Goal: Information Seeking & Learning: Check status

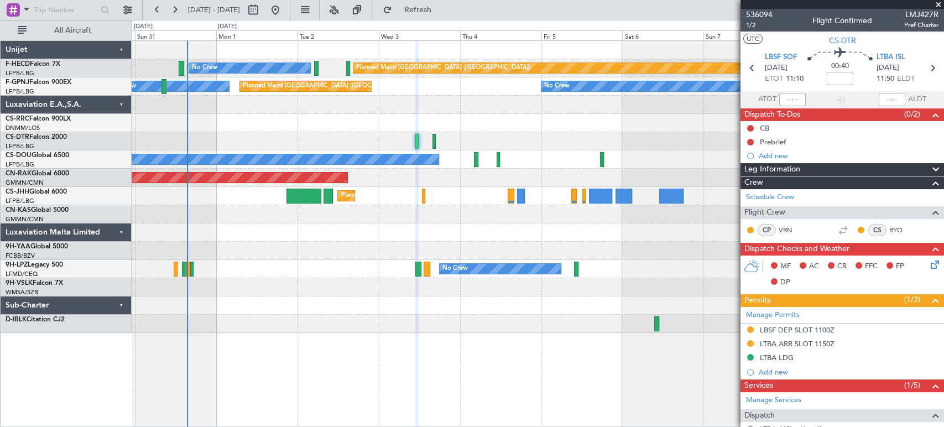
click at [326, 105] on div "Planned Maint [GEOGRAPHIC_DATA] ([GEOGRAPHIC_DATA]) No Crew No Crew No Crew Pla…" at bounding box center [538, 187] width 812 height 292
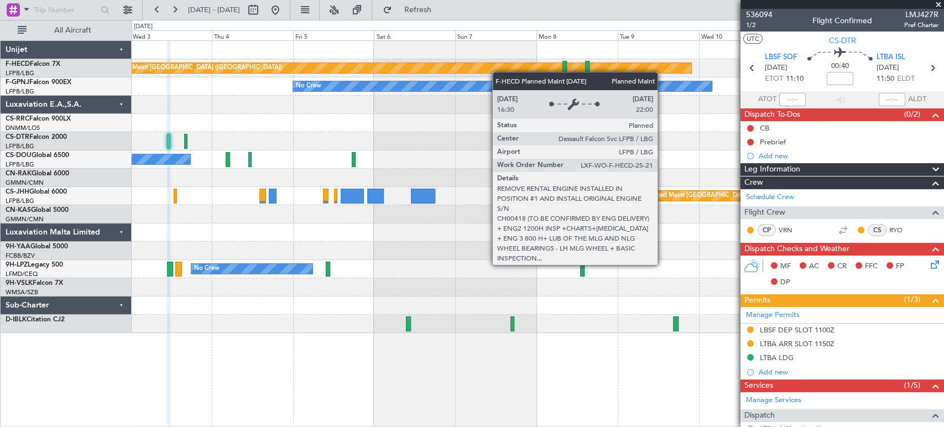
click at [403, 66] on div "Planned Maint [GEOGRAPHIC_DATA] ([GEOGRAPHIC_DATA]) No Crew" at bounding box center [538, 68] width 812 height 18
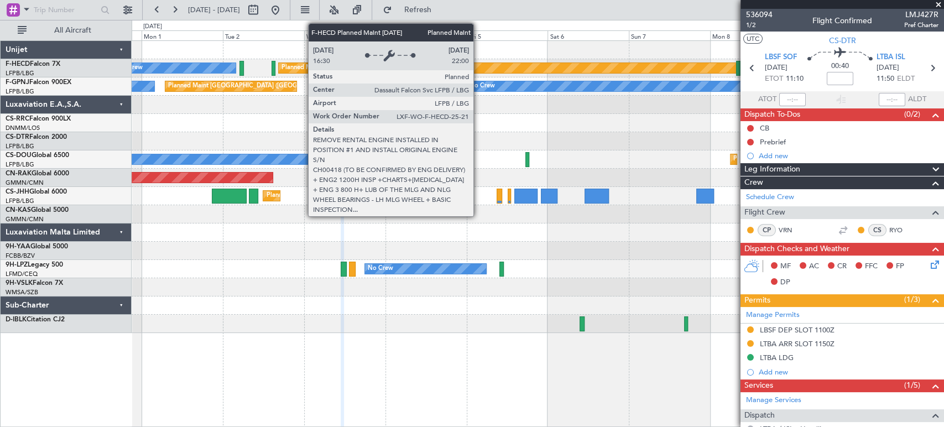
click at [547, 65] on div "Planned Maint [GEOGRAPHIC_DATA] ([GEOGRAPHIC_DATA])" at bounding box center [572, 68] width 586 height 10
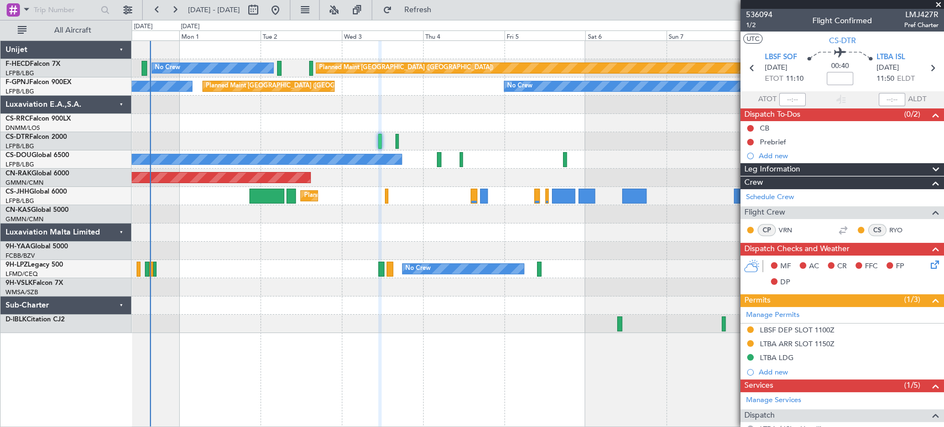
click at [562, 145] on div "Planned Maint [GEOGRAPHIC_DATA] ([GEOGRAPHIC_DATA]) No Crew No Crew No Crew Pla…" at bounding box center [538, 187] width 812 height 292
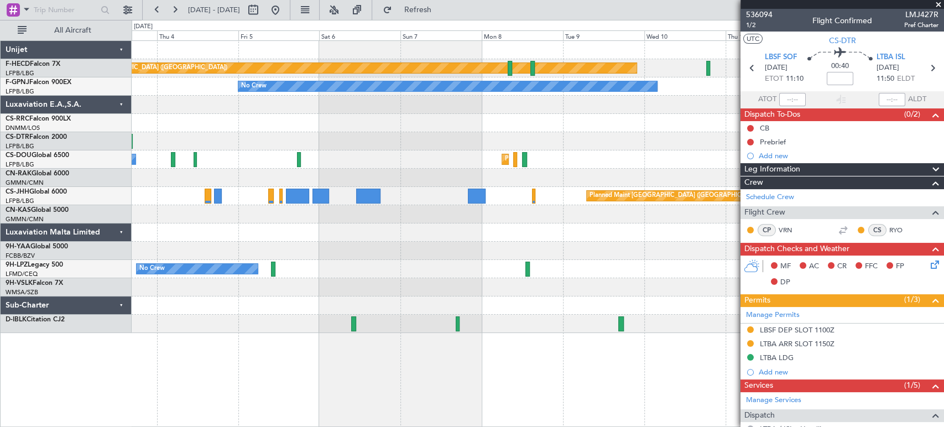
click at [212, 163] on div "Planned Maint [GEOGRAPHIC_DATA] ([GEOGRAPHIC_DATA]) No Crew No Crew No Crew No …" at bounding box center [538, 187] width 812 height 292
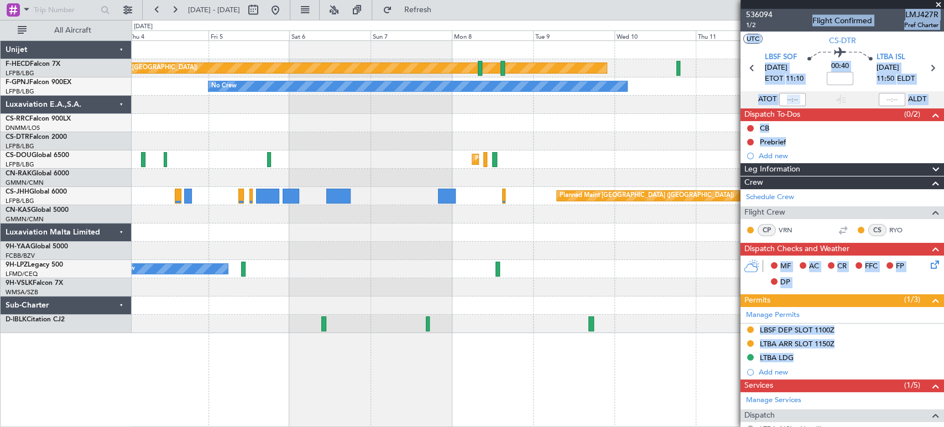
click at [466, 138] on div "Planned Maint [GEOGRAPHIC_DATA] ([GEOGRAPHIC_DATA]) No Crew No Crew No Crew No …" at bounding box center [538, 187] width 812 height 292
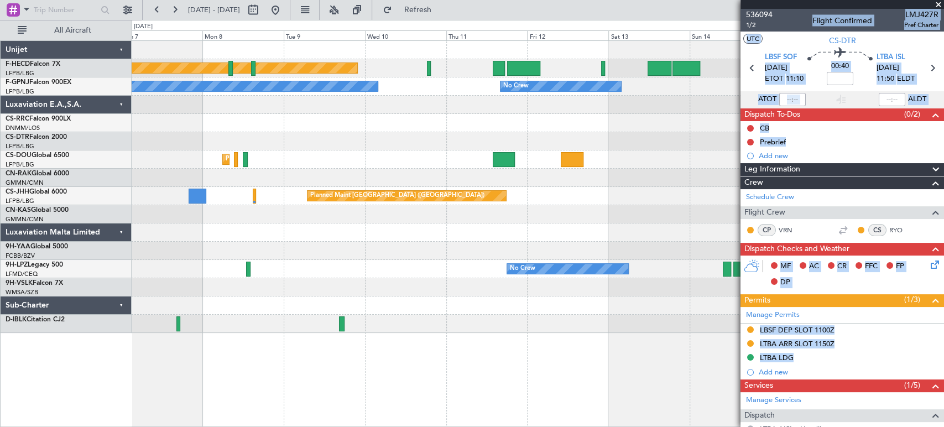
click at [382, 160] on div "Planned Maint [GEOGRAPHIC_DATA] ([GEOGRAPHIC_DATA]) No Crew No Crew No Crew No …" at bounding box center [538, 187] width 812 height 292
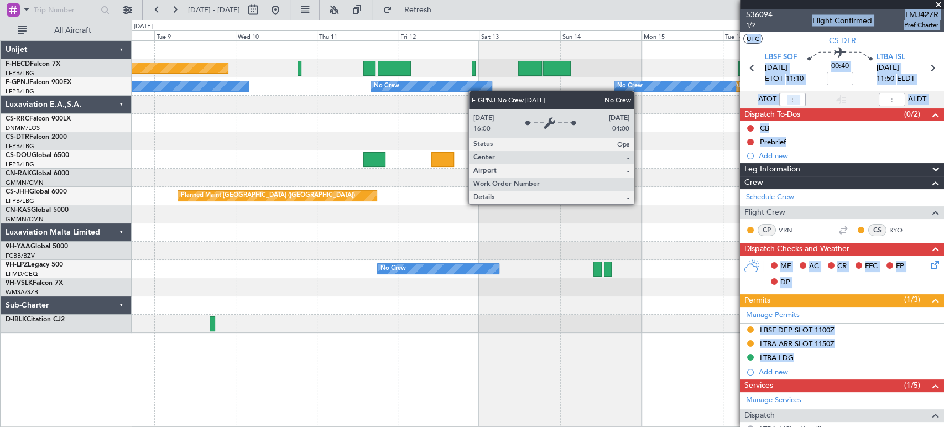
click at [644, 106] on div "Planned Maint [GEOGRAPHIC_DATA] ([GEOGRAPHIC_DATA]) No Crew No Crew No Crew No …" at bounding box center [538, 187] width 812 height 292
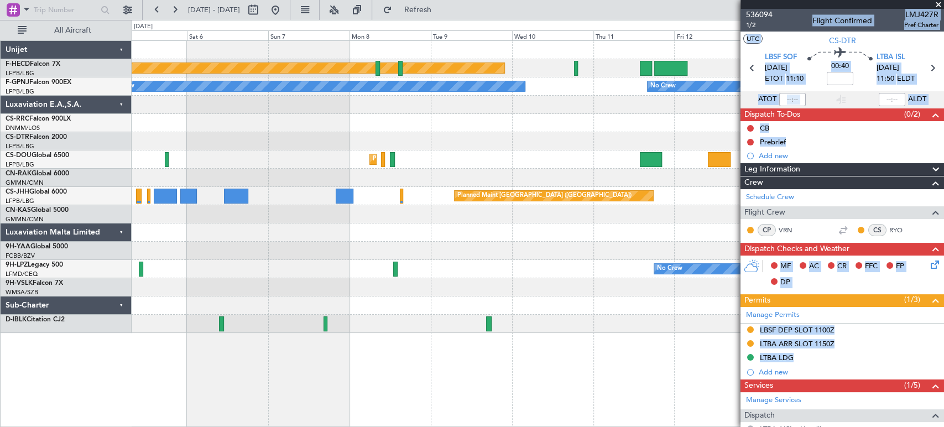
click at [643, 151] on div "Planned Maint [GEOGRAPHIC_DATA] ([GEOGRAPHIC_DATA]) No Crew No Crew No Crew Pla…" at bounding box center [538, 187] width 812 height 292
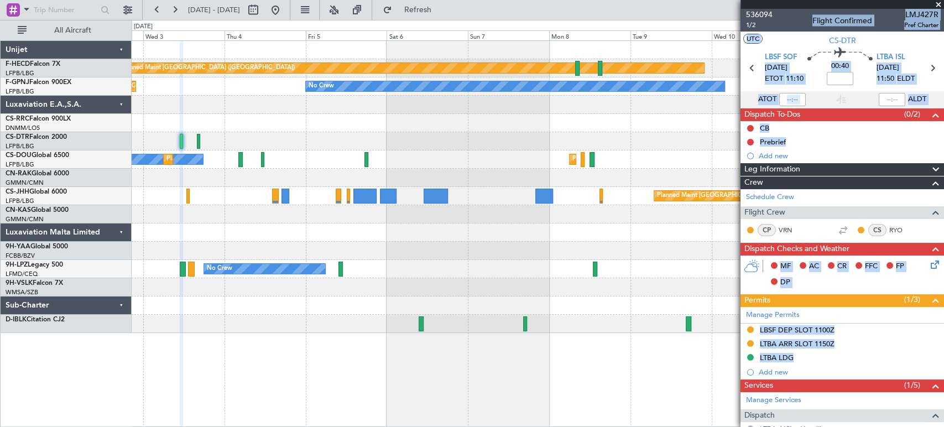
click at [616, 137] on div at bounding box center [538, 141] width 812 height 18
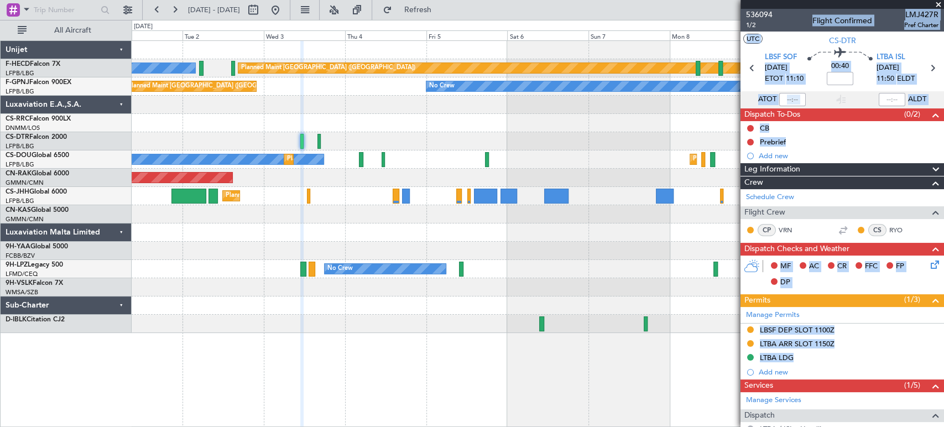
click at [521, 117] on div at bounding box center [538, 123] width 812 height 18
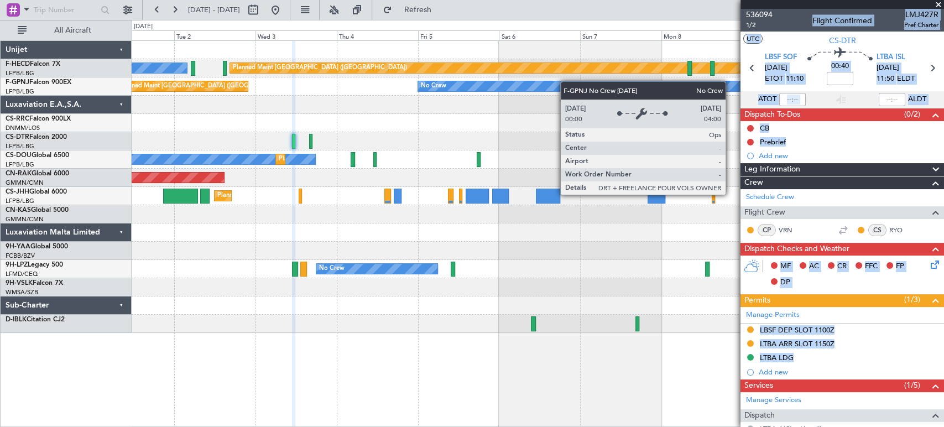
click at [388, 92] on div "Planned Maint [GEOGRAPHIC_DATA] ([GEOGRAPHIC_DATA]) No Crew No Crew No Crew Pla…" at bounding box center [538, 187] width 812 height 292
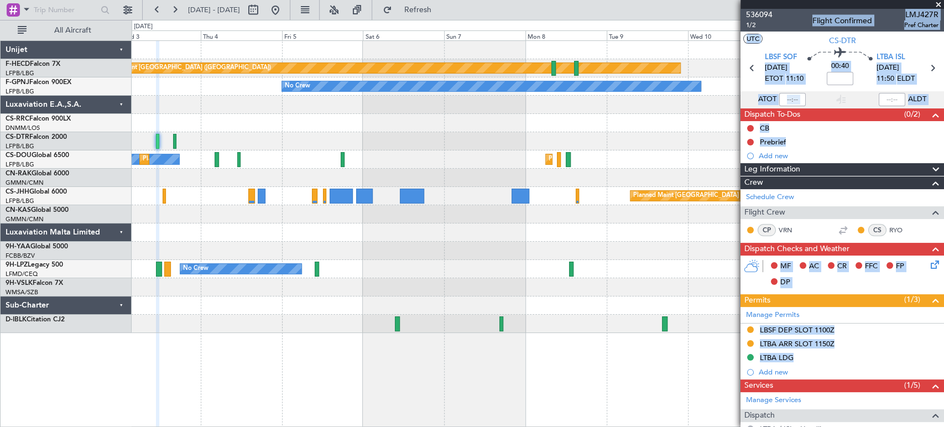
click at [552, 123] on div at bounding box center [538, 123] width 812 height 18
click at [551, 125] on div at bounding box center [538, 123] width 812 height 18
click at [550, 126] on div at bounding box center [538, 123] width 812 height 18
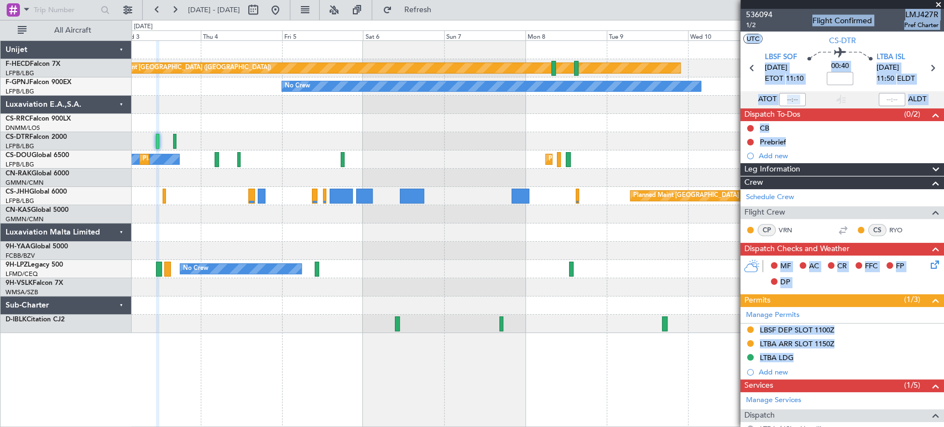
click at [550, 126] on div at bounding box center [538, 123] width 812 height 18
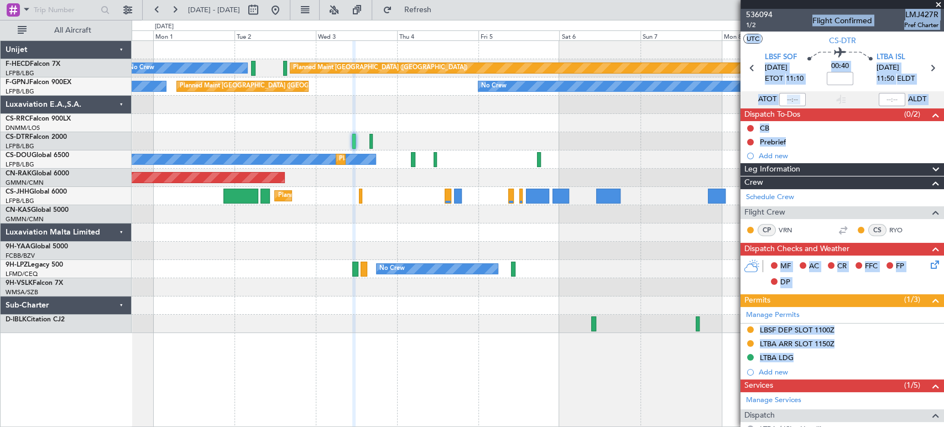
click at [649, 207] on div at bounding box center [538, 214] width 812 height 18
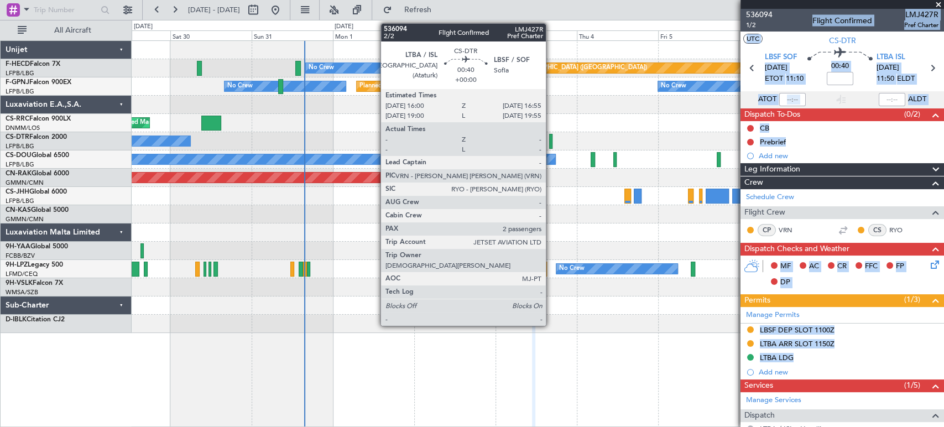
click at [550, 144] on div at bounding box center [550, 141] width 3 height 15
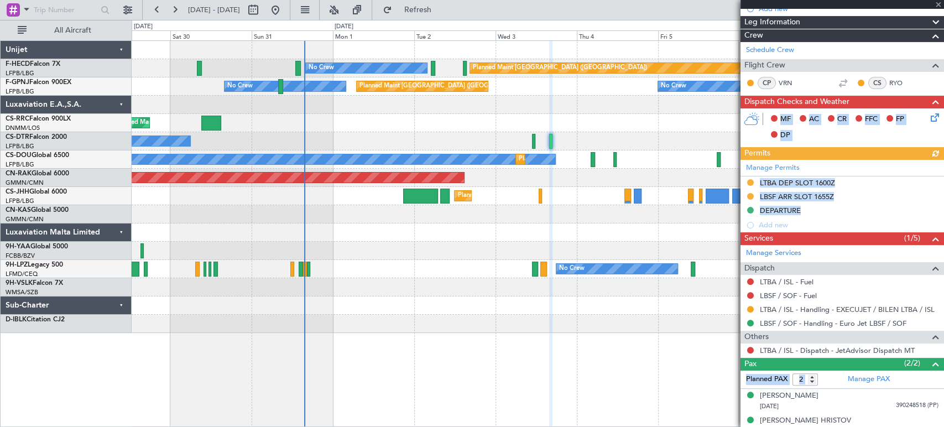
scroll to position [157, 0]
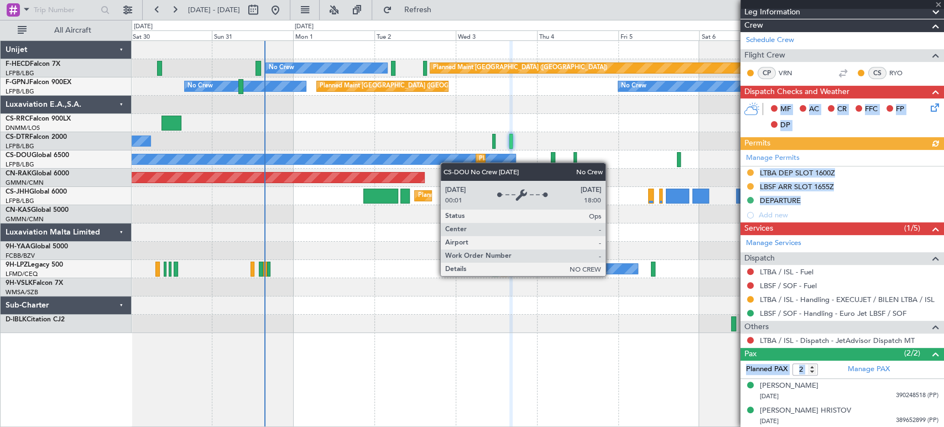
click at [549, 163] on div "Planned Maint [GEOGRAPHIC_DATA] ([GEOGRAPHIC_DATA]) No Crew Planned Maint [GEOG…" at bounding box center [538, 187] width 812 height 292
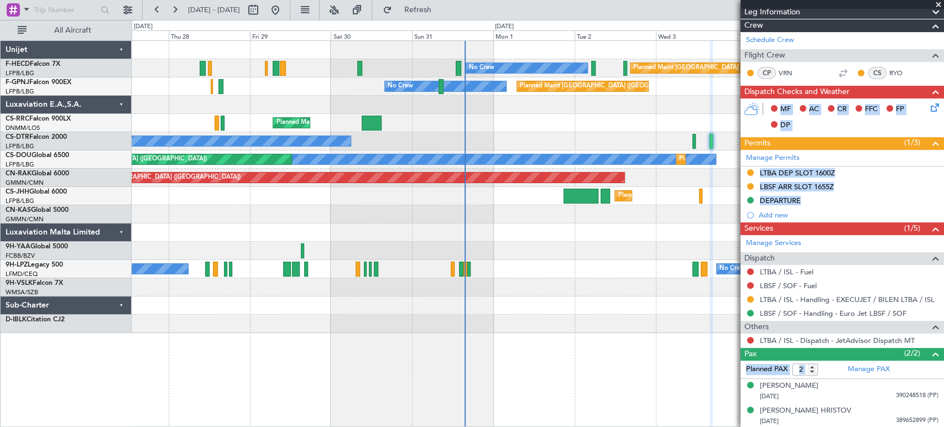
click at [580, 147] on div "Planned Maint [GEOGRAPHIC_DATA] ([GEOGRAPHIC_DATA]) No Crew No Crew Planned Mai…" at bounding box center [538, 187] width 812 height 292
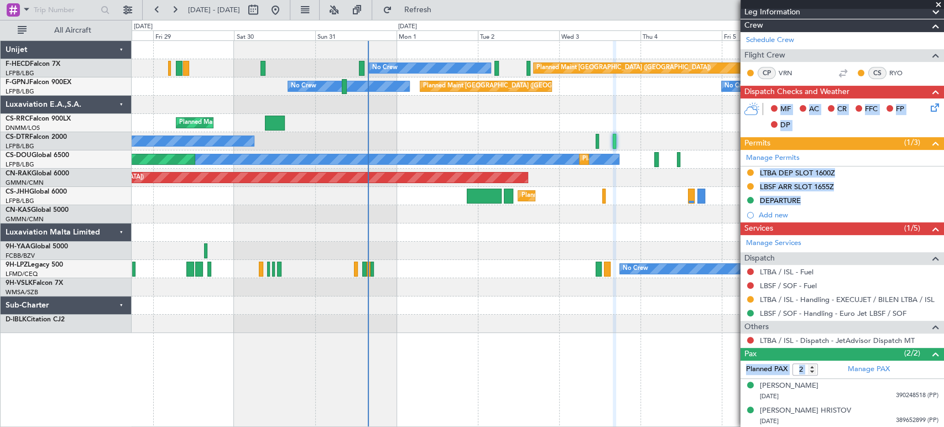
click at [381, 154] on div "No Crew Planned Maint [GEOGRAPHIC_DATA] ([GEOGRAPHIC_DATA]) Planned Maint [GEOG…" at bounding box center [538, 159] width 812 height 18
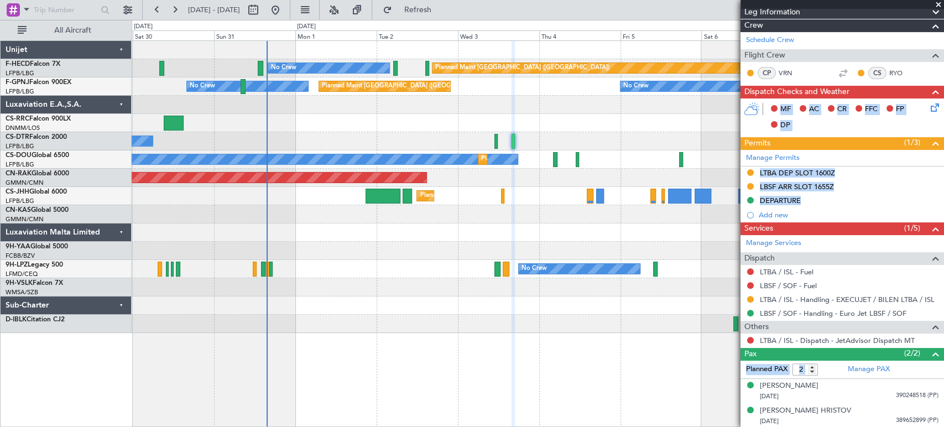
click at [398, 144] on div "No Crew" at bounding box center [538, 141] width 812 height 18
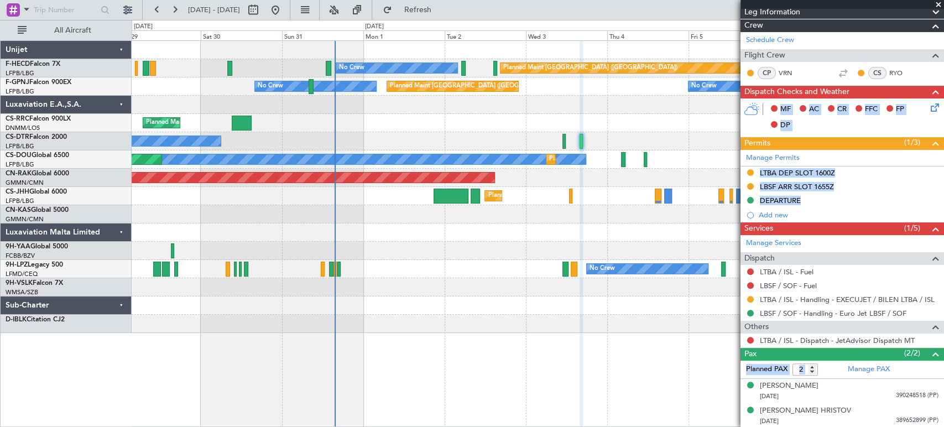
click at [534, 153] on div "Planned Maint [GEOGRAPHIC_DATA] ([GEOGRAPHIC_DATA]) No Crew Planned Maint [GEOG…" at bounding box center [538, 187] width 812 height 292
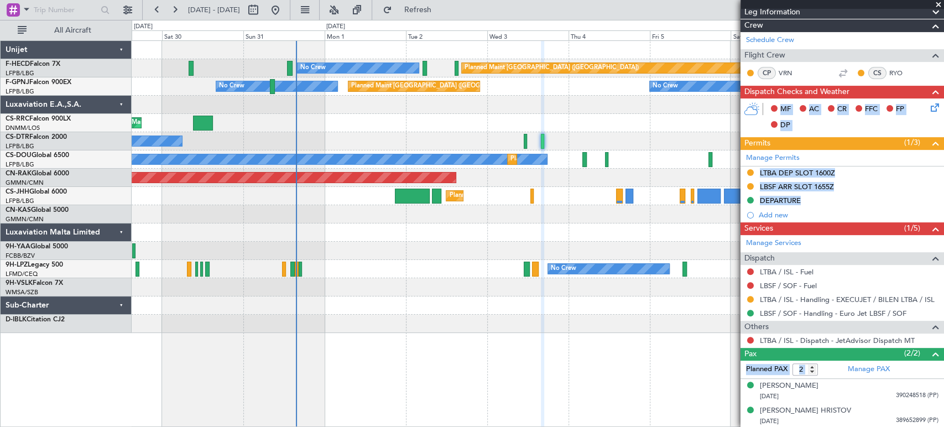
click at [254, 142] on div "No Crew" at bounding box center [538, 141] width 812 height 18
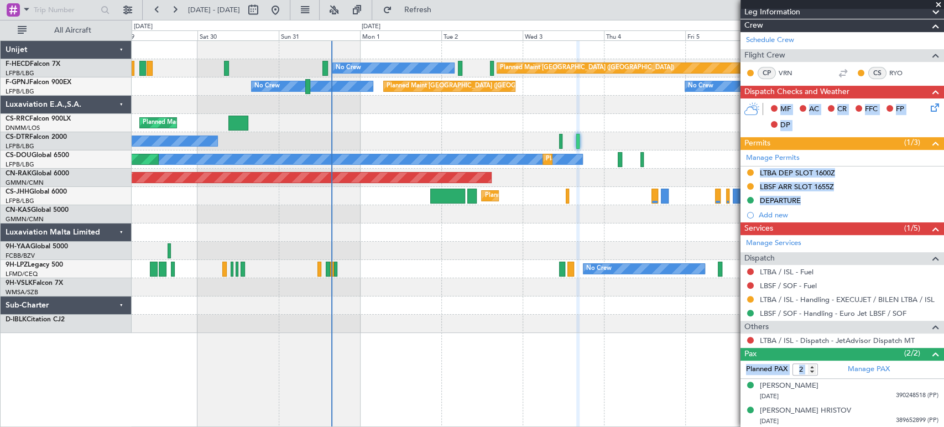
click at [393, 134] on div "Planned Maint [GEOGRAPHIC_DATA] ([GEOGRAPHIC_DATA]) No Crew Planned Maint [GEOG…" at bounding box center [538, 187] width 812 height 292
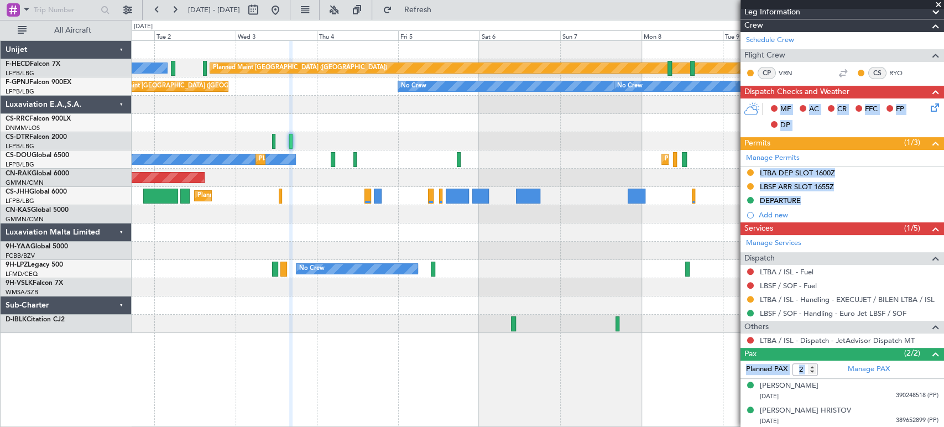
click at [297, 208] on div "Planned Maint [GEOGRAPHIC_DATA] ([GEOGRAPHIC_DATA]) No Crew Planned Maint [GEOG…" at bounding box center [538, 187] width 812 height 292
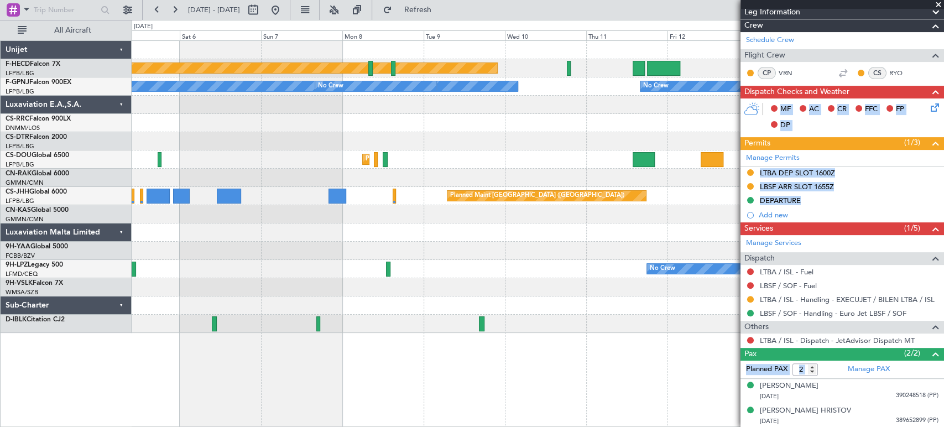
click at [319, 180] on div "Planned Maint [GEOGRAPHIC_DATA] ([GEOGRAPHIC_DATA]) No Crew No Crew No Crew No …" at bounding box center [538, 187] width 812 height 292
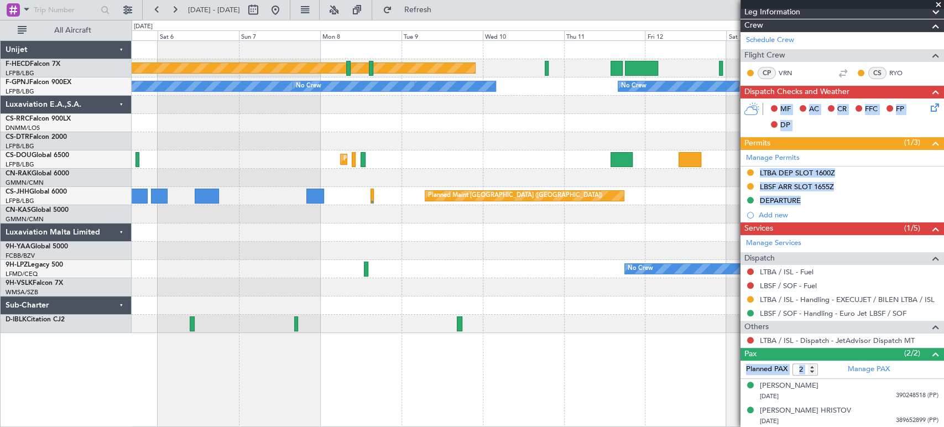
click at [181, 195] on div "Planned Maint [GEOGRAPHIC_DATA] ([GEOGRAPHIC_DATA]) No Crew No Crew No Crew No …" at bounding box center [538, 187] width 812 height 292
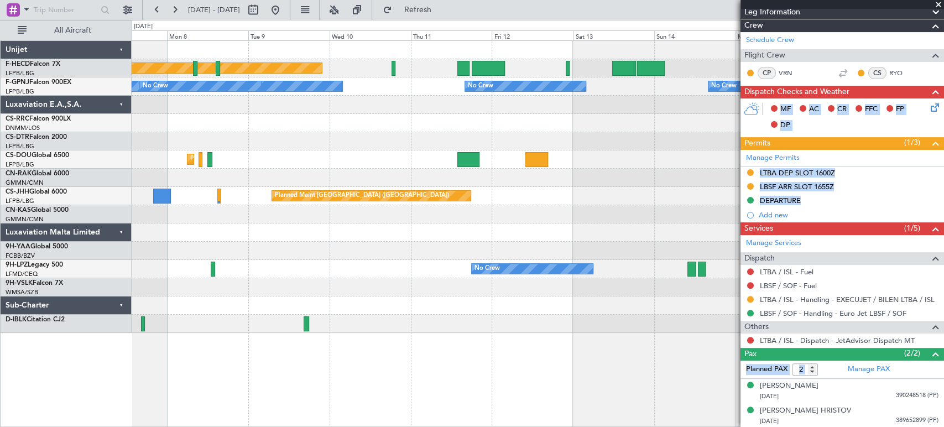
click at [503, 154] on div "Planned Maint [GEOGRAPHIC_DATA] ([GEOGRAPHIC_DATA]) Planned Maint [GEOGRAPHIC_D…" at bounding box center [538, 159] width 812 height 18
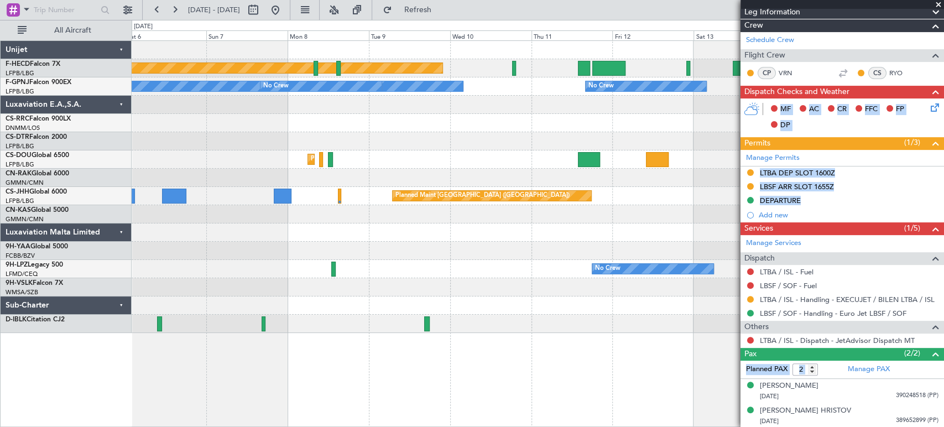
click at [502, 155] on div "Planned Maint [GEOGRAPHIC_DATA] ([GEOGRAPHIC_DATA]) Planned Maint [GEOGRAPHIC_D…" at bounding box center [538, 159] width 812 height 18
click at [467, 161] on div "Planned Maint [GEOGRAPHIC_DATA] ([GEOGRAPHIC_DATA]) Planned Maint [GEOGRAPHIC_D…" at bounding box center [538, 159] width 812 height 18
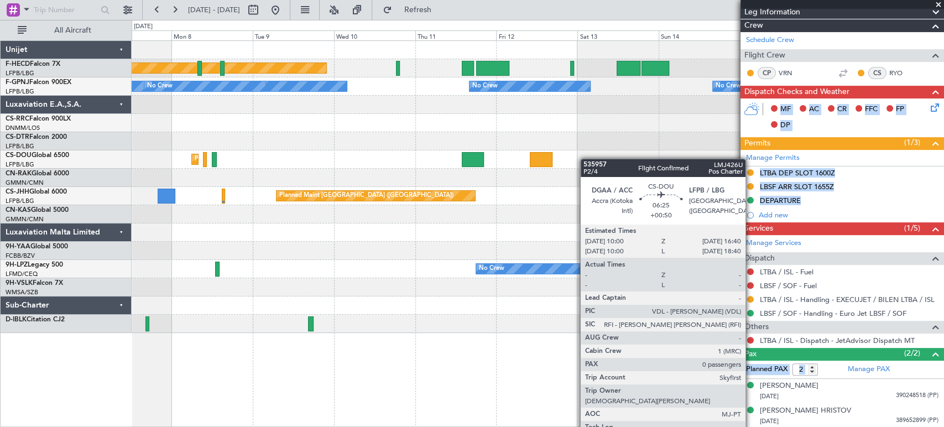
click at [488, 164] on div "Planned Maint [GEOGRAPHIC_DATA] ([GEOGRAPHIC_DATA]) No Crew No Crew No Crew No …" at bounding box center [538, 187] width 812 height 292
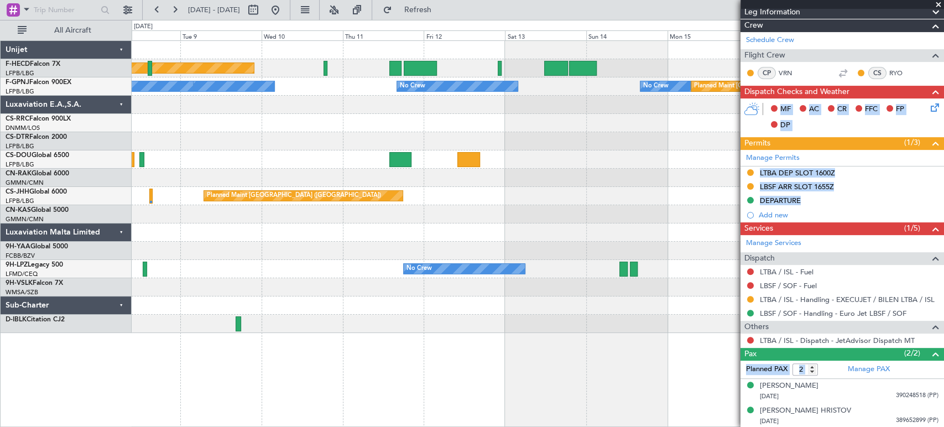
click at [451, 152] on div "Planned Maint [GEOGRAPHIC_DATA] ([GEOGRAPHIC_DATA]) Planned Maint [GEOGRAPHIC_D…" at bounding box center [538, 159] width 812 height 18
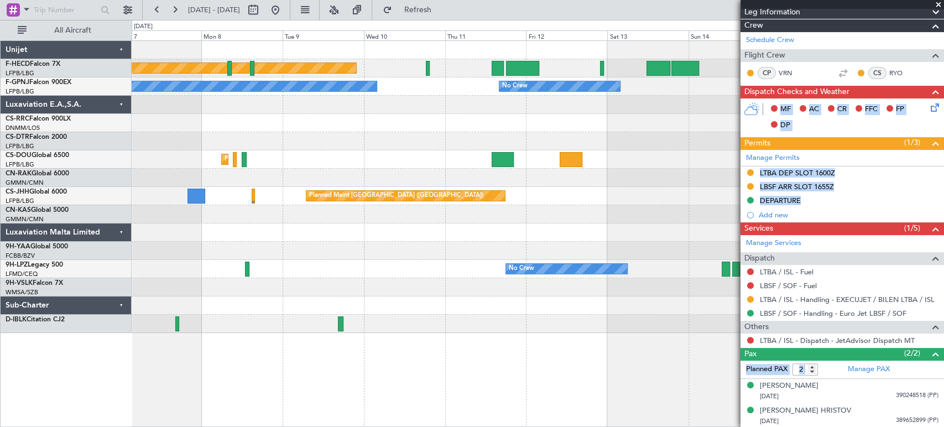
click at [331, 97] on div "Planned Maint [GEOGRAPHIC_DATA] ([GEOGRAPHIC_DATA]) No Crew Planned Maint [GEOG…" at bounding box center [538, 187] width 812 height 292
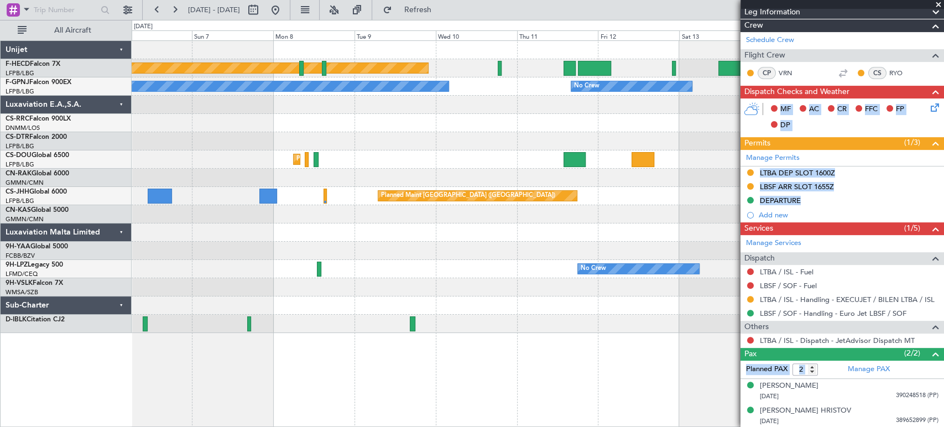
click at [502, 121] on div "Planned Maint [GEOGRAPHIC_DATA] ([GEOGRAPHIC_DATA]) Planned Maint [GEOGRAPHIC_D…" at bounding box center [538, 187] width 812 height 292
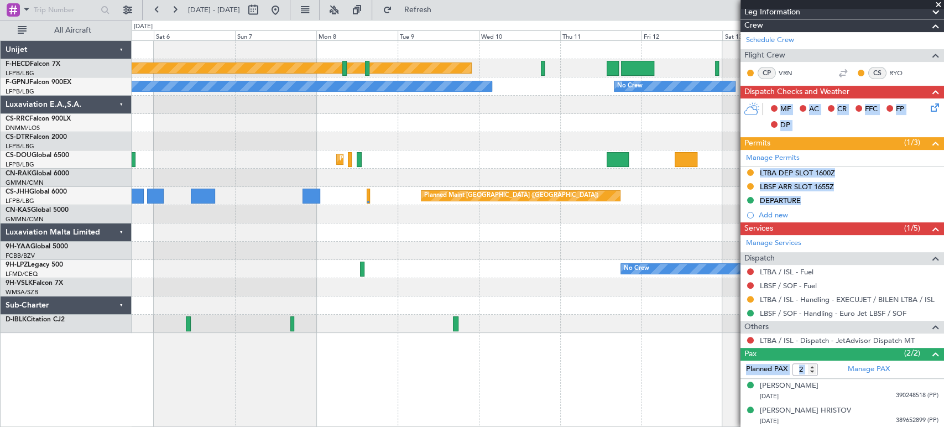
click at [518, 133] on div "Planned Maint [GEOGRAPHIC_DATA] ([GEOGRAPHIC_DATA]) Planned Maint [GEOGRAPHIC_D…" at bounding box center [538, 187] width 812 height 292
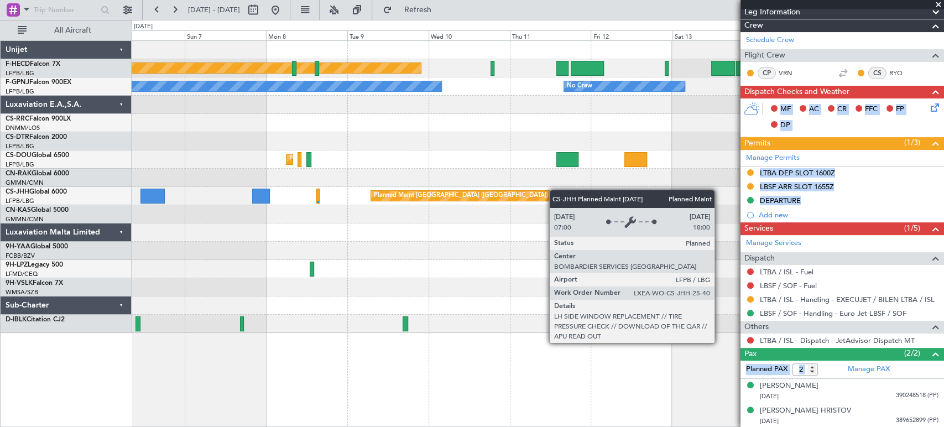
click at [508, 191] on div "Planned Maint [GEOGRAPHIC_DATA] ([GEOGRAPHIC_DATA])" at bounding box center [538, 196] width 812 height 18
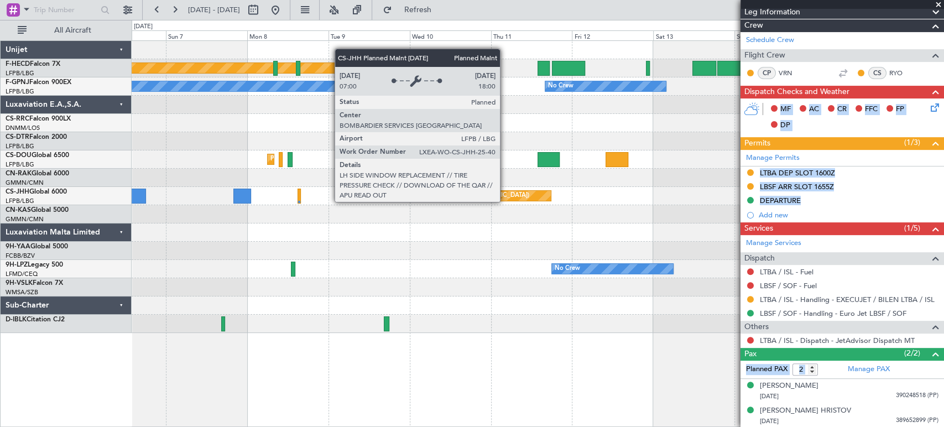
click at [483, 197] on div "Planned Maint [GEOGRAPHIC_DATA] ([GEOGRAPHIC_DATA])" at bounding box center [451, 196] width 199 height 10
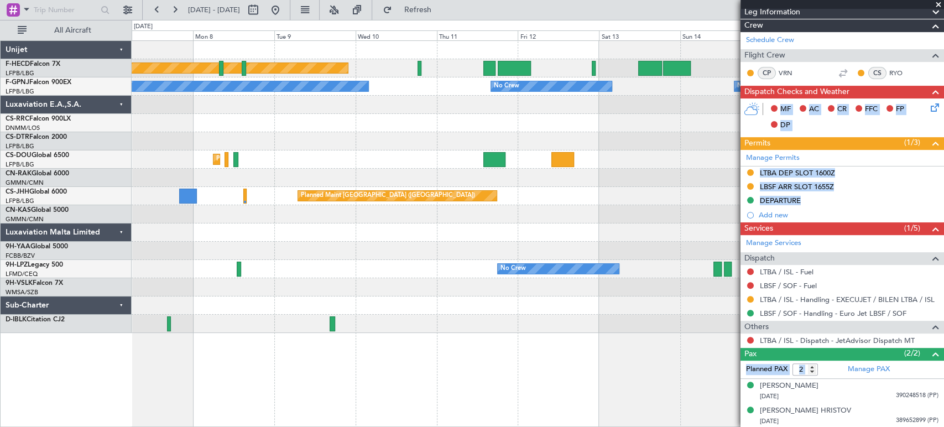
click at [435, 173] on div at bounding box center [538, 178] width 812 height 18
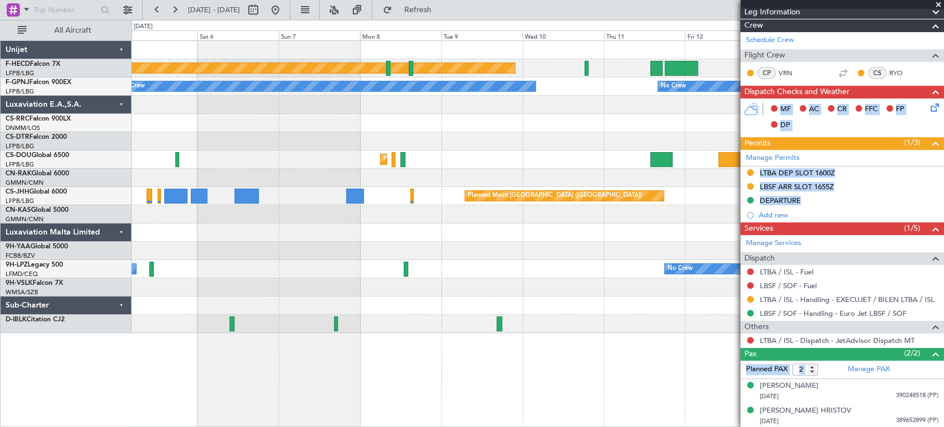
click at [494, 112] on div at bounding box center [538, 105] width 812 height 18
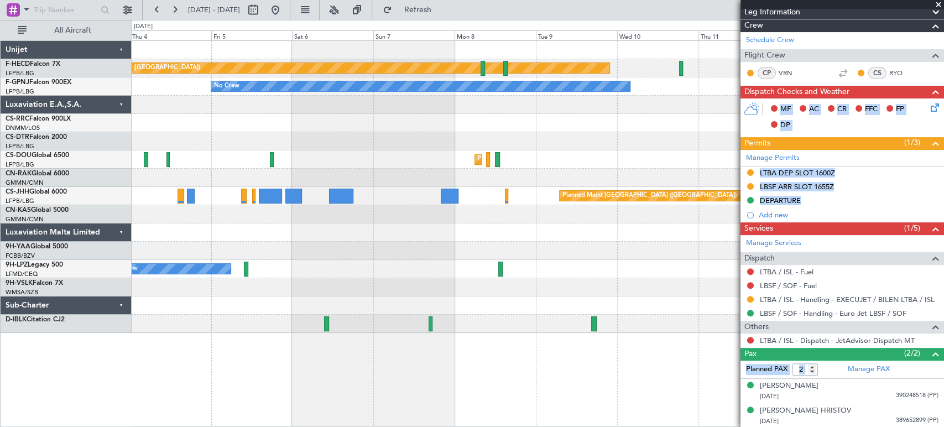
click at [376, 108] on div at bounding box center [538, 105] width 812 height 18
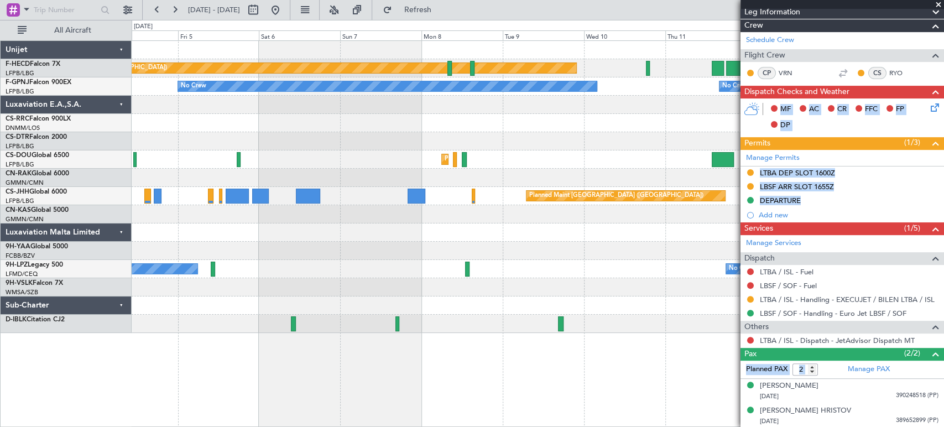
click at [553, 99] on div "Planned Maint [GEOGRAPHIC_DATA] ([GEOGRAPHIC_DATA]) No Crew No Crew No Crew No …" at bounding box center [538, 187] width 812 height 292
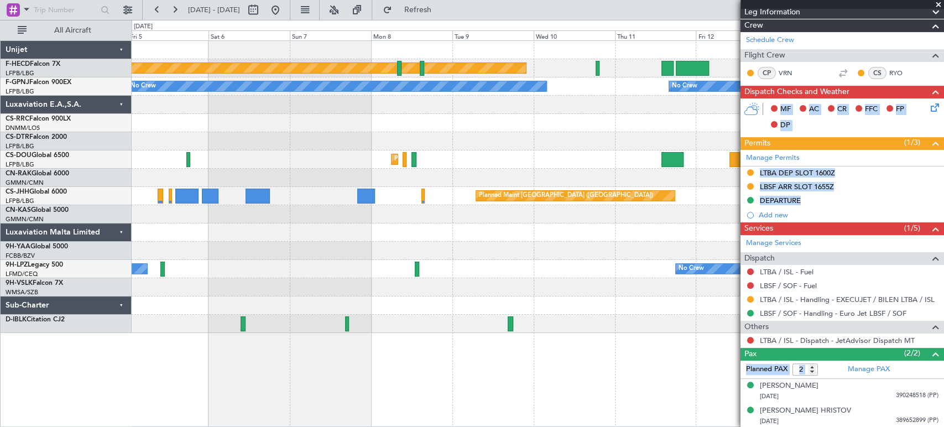
click at [463, 103] on div at bounding box center [538, 105] width 812 height 18
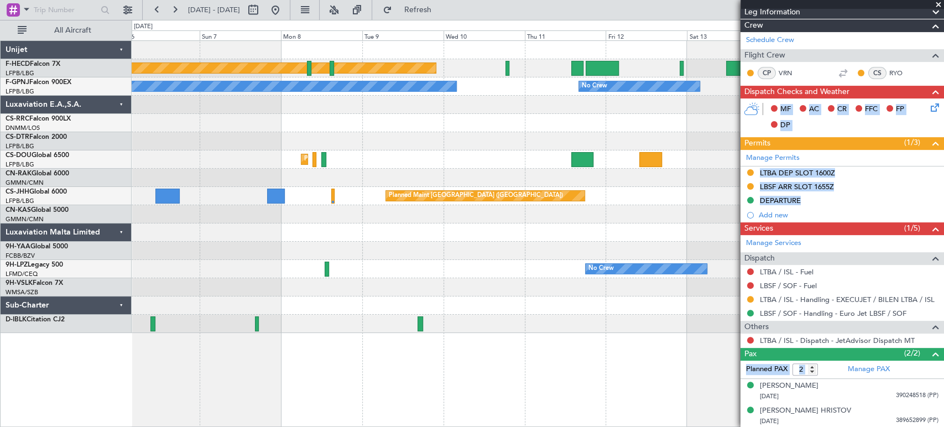
click at [411, 108] on div "Planned Maint [GEOGRAPHIC_DATA] ([GEOGRAPHIC_DATA]) No Crew No Crew No Crew No …" at bounding box center [538, 187] width 812 height 292
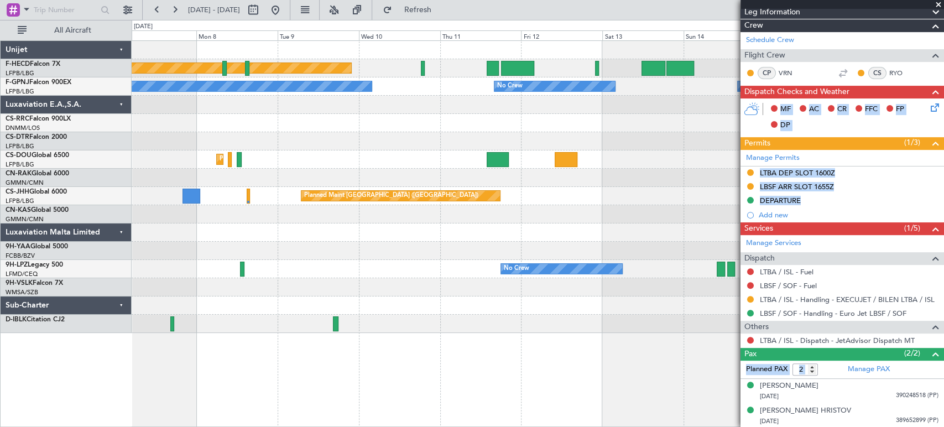
click at [372, 105] on div "Planned Maint [GEOGRAPHIC_DATA] ([GEOGRAPHIC_DATA]) No Crew No Crew No Crew No …" at bounding box center [538, 187] width 812 height 292
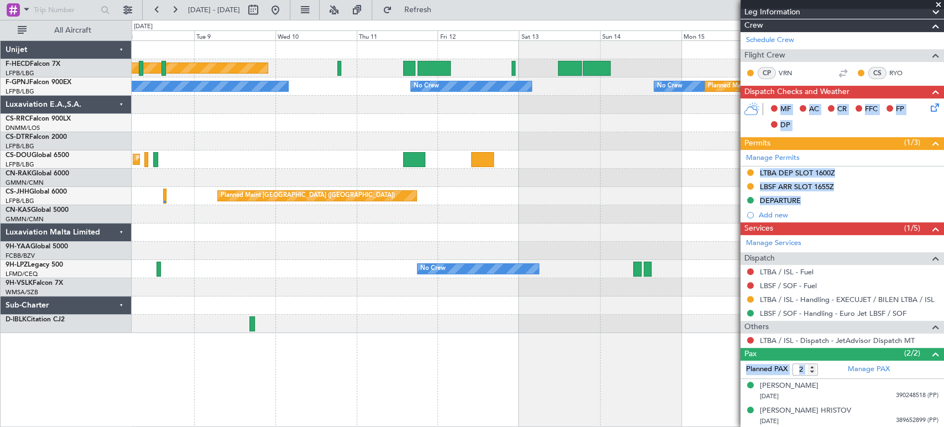
click at [363, 114] on div "Planned Maint [GEOGRAPHIC_DATA] ([GEOGRAPHIC_DATA]) No Crew No Crew No Crew No …" at bounding box center [538, 187] width 812 height 292
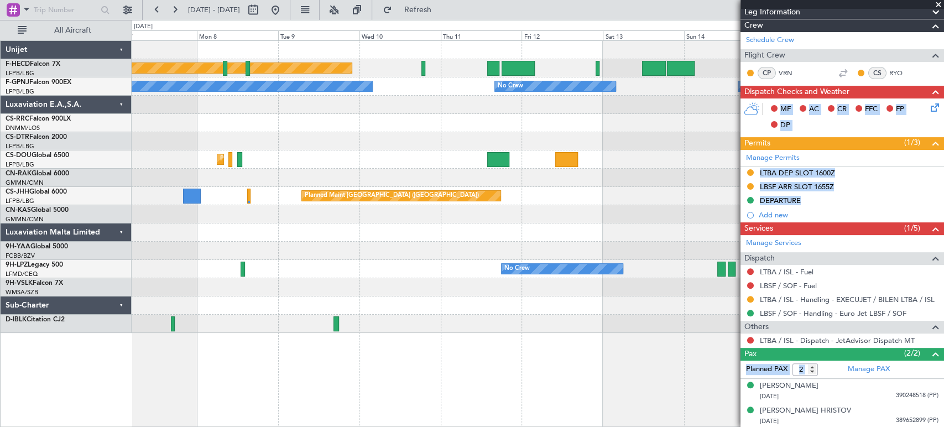
click at [599, 158] on div "Planned Maint [GEOGRAPHIC_DATA] ([GEOGRAPHIC_DATA]) No Crew No Crew No Crew No …" at bounding box center [538, 187] width 812 height 292
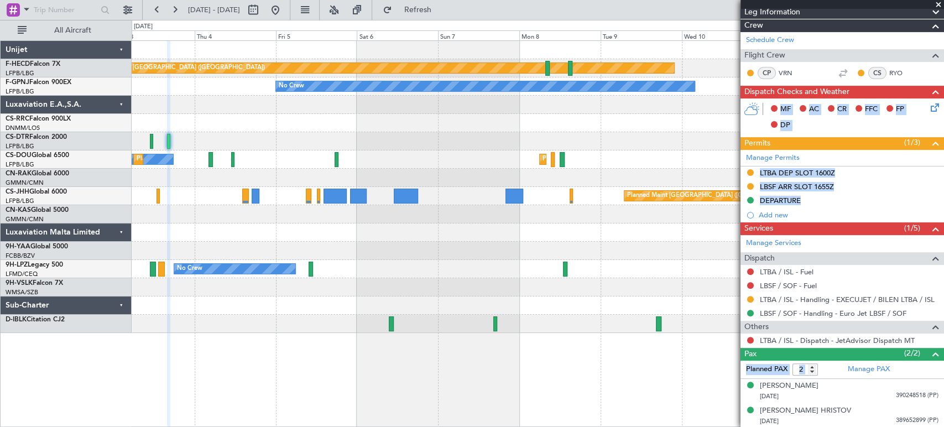
click at [470, 140] on div "Planned Maint [GEOGRAPHIC_DATA] ([GEOGRAPHIC_DATA]) No Crew No Crew No Crew No …" at bounding box center [538, 187] width 812 height 292
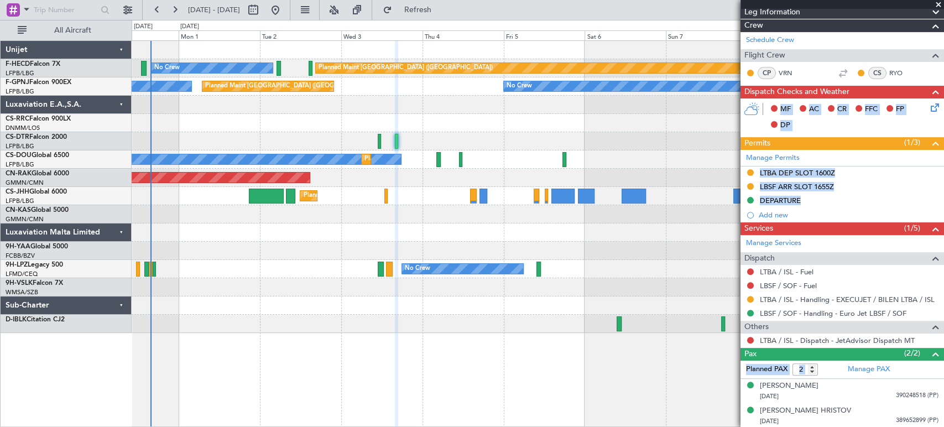
click at [521, 121] on div "Planned Maint [GEOGRAPHIC_DATA] ([GEOGRAPHIC_DATA]) No Crew No Crew No Crew Pla…" at bounding box center [538, 187] width 812 height 292
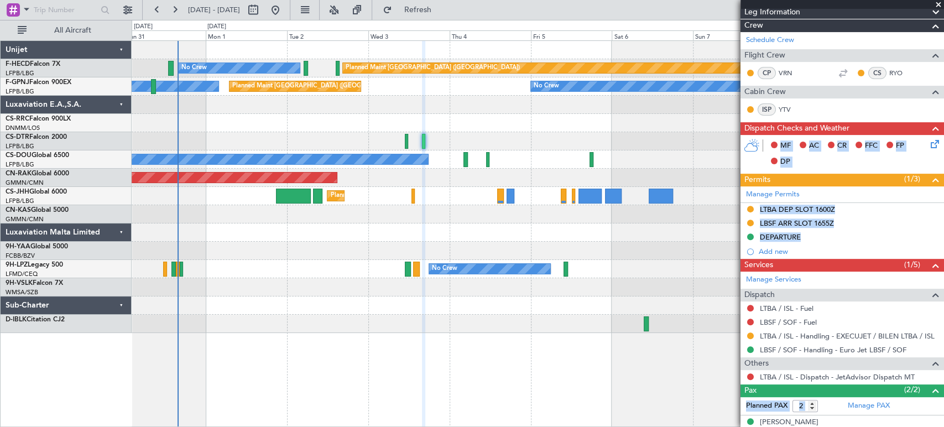
click at [253, 150] on div "Planned Maint [GEOGRAPHIC_DATA] ([GEOGRAPHIC_DATA]) No Crew No Crew No Crew Pla…" at bounding box center [538, 187] width 812 height 292
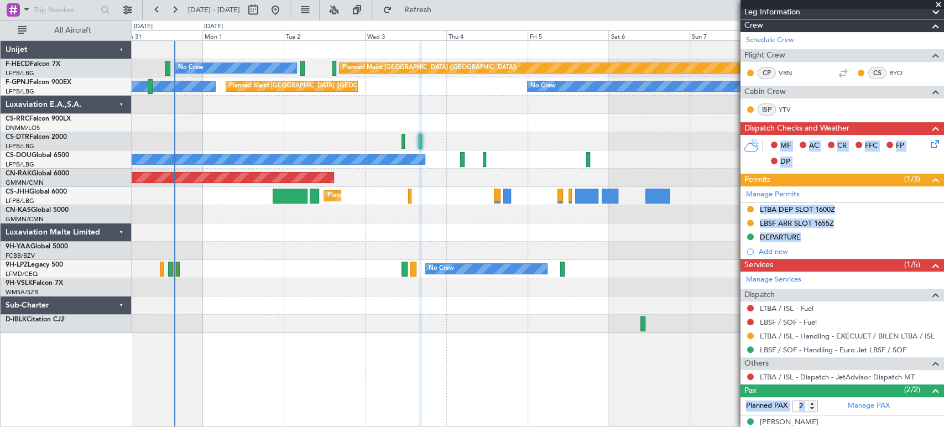
click at [301, 135] on div "Planned Maint [GEOGRAPHIC_DATA] ([GEOGRAPHIC_DATA]) No Crew No Crew No Crew Pla…" at bounding box center [538, 187] width 812 height 292
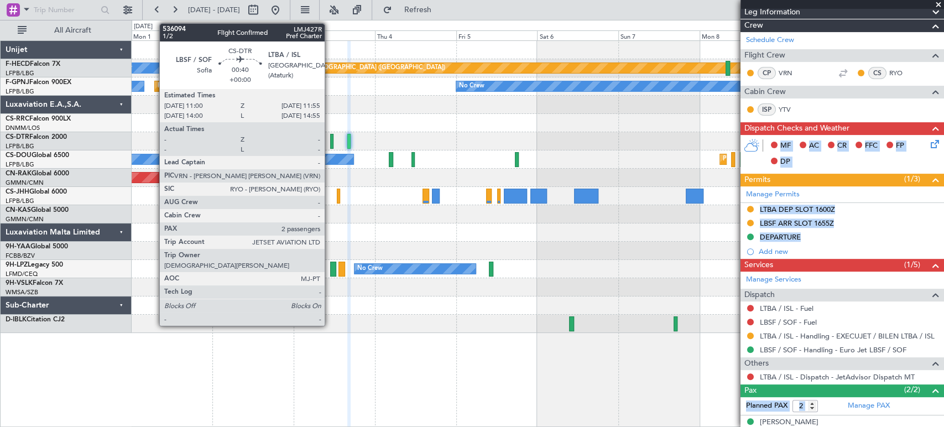
click at [332, 137] on div at bounding box center [331, 141] width 3 height 15
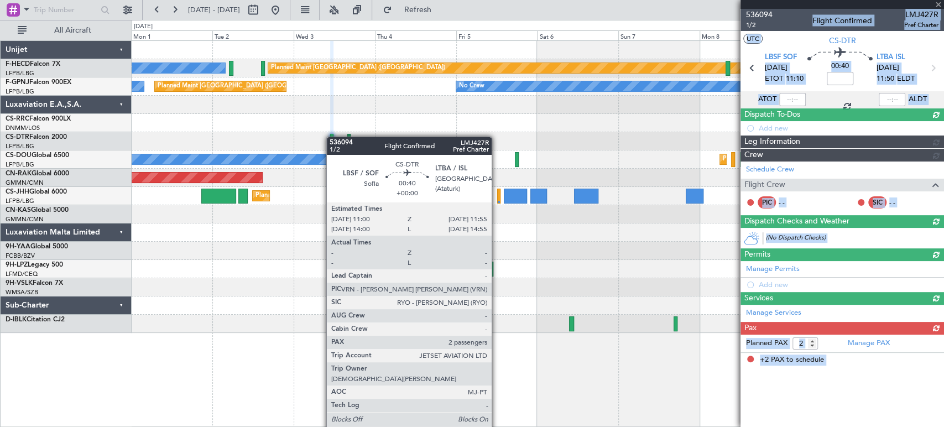
scroll to position [0, 0]
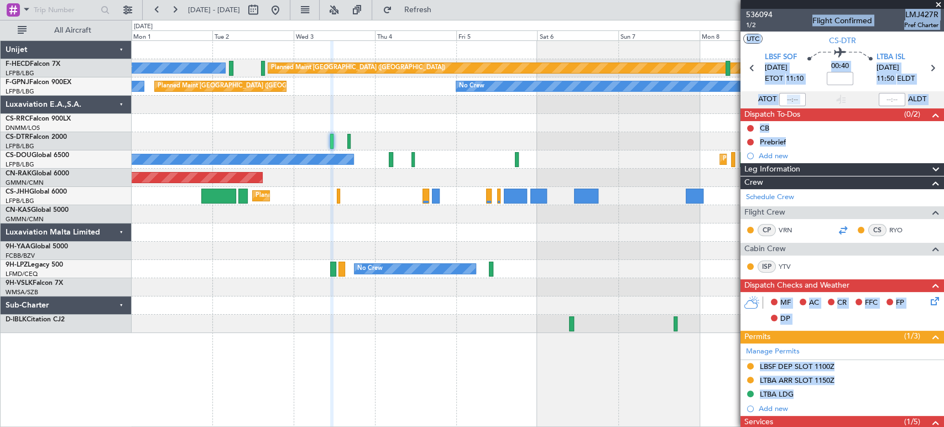
click at [836, 229] on div at bounding box center [842, 229] width 13 height 13
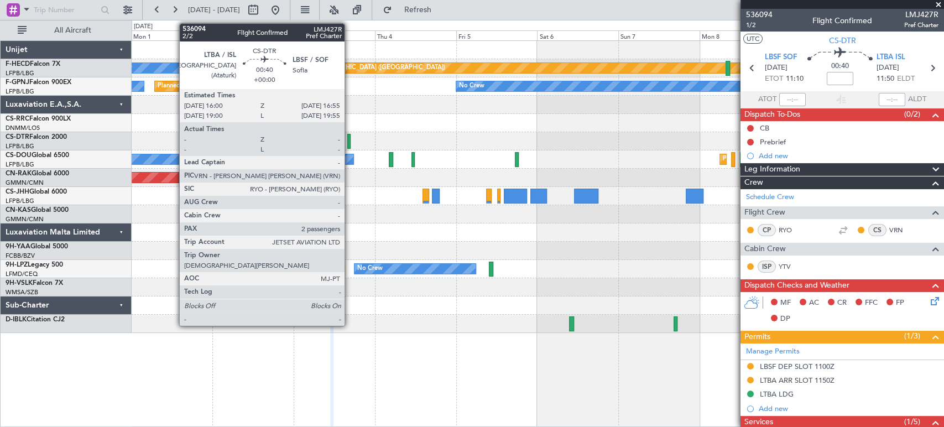
click at [350, 145] on div at bounding box center [348, 141] width 3 height 15
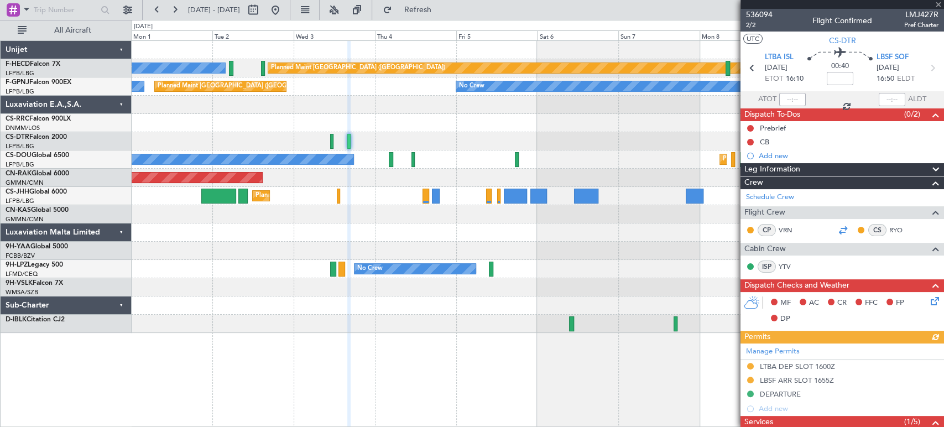
click at [836, 228] on div at bounding box center [842, 229] width 13 height 13
click at [329, 140] on div "No Crew" at bounding box center [538, 141] width 812 height 18
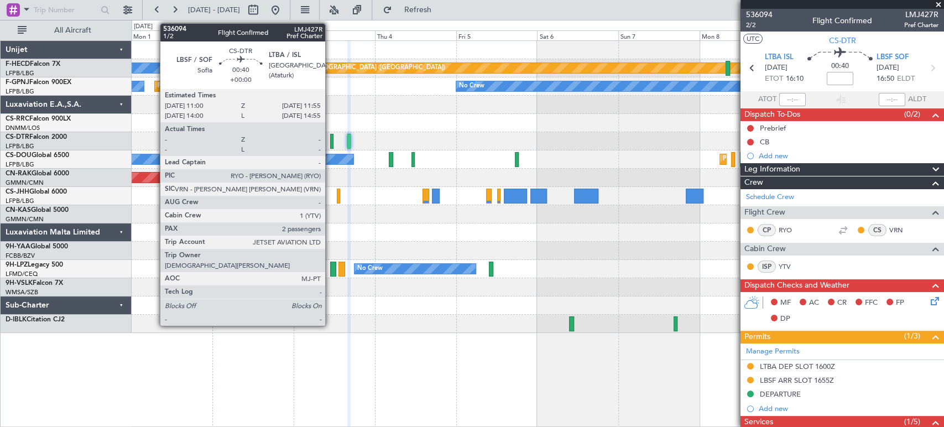
click at [331, 139] on div at bounding box center [331, 141] width 3 height 15
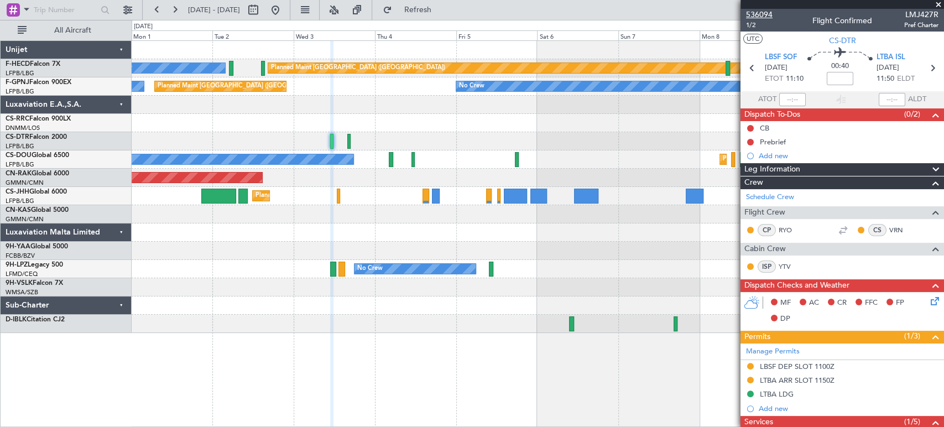
click at [767, 17] on span "536094" at bounding box center [759, 15] width 27 height 12
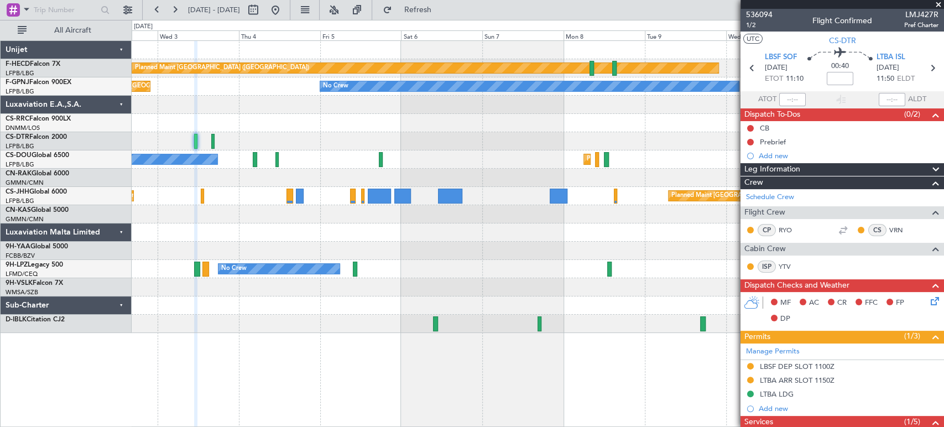
click at [307, 140] on div at bounding box center [538, 141] width 812 height 18
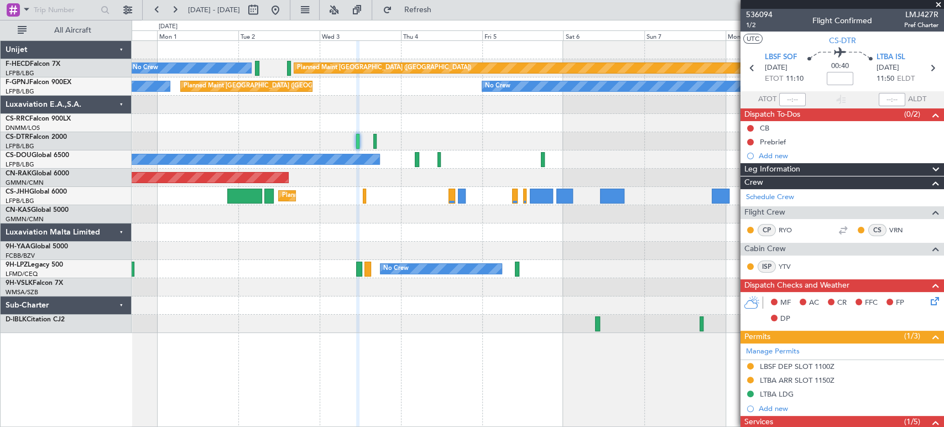
click at [442, 211] on div at bounding box center [538, 214] width 812 height 18
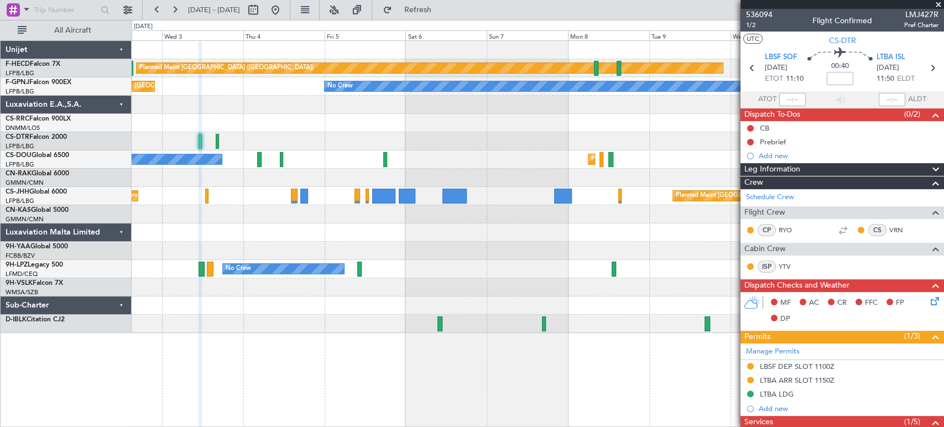
click at [248, 247] on div "Planned Maint [GEOGRAPHIC_DATA] ([GEOGRAPHIC_DATA]) No Crew No Crew No Crew Pla…" at bounding box center [538, 187] width 812 height 292
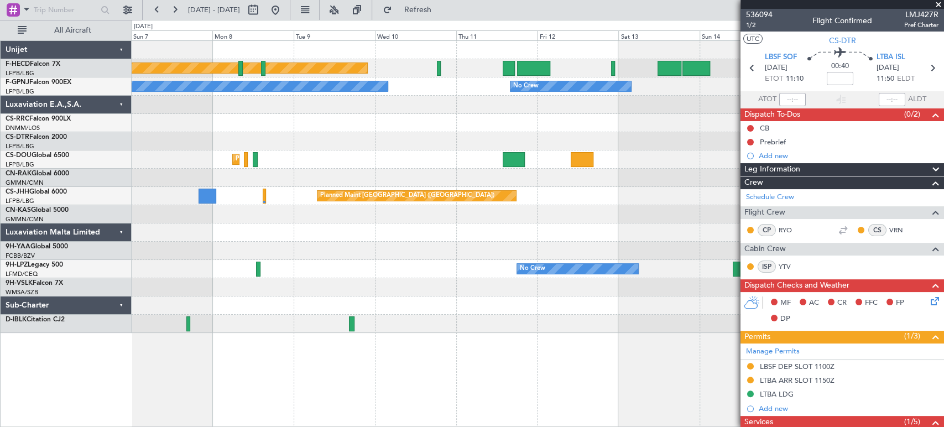
click at [299, 251] on div "Planned Maint [GEOGRAPHIC_DATA] ([GEOGRAPHIC_DATA]) No Crew No Crew No Crew No …" at bounding box center [538, 187] width 812 height 292
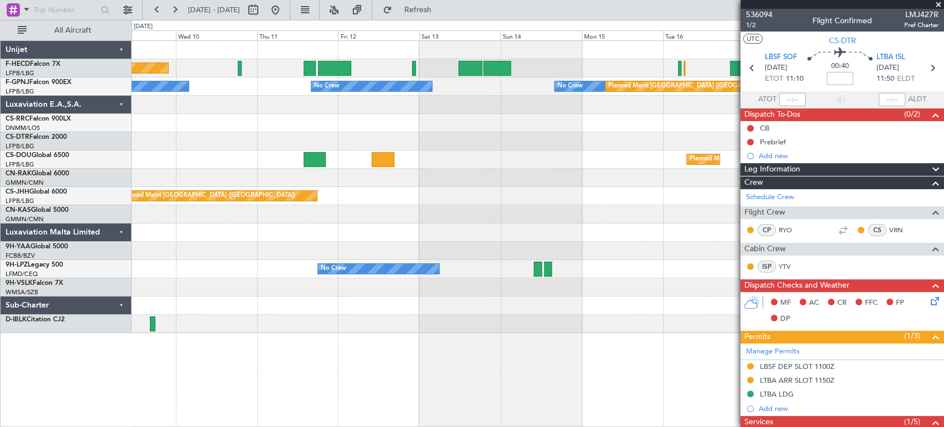
click at [292, 231] on div at bounding box center [538, 232] width 812 height 18
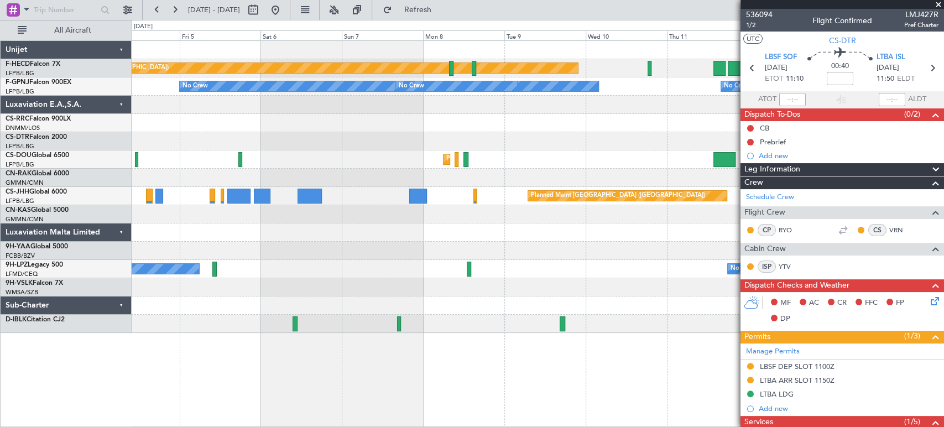
click at [580, 105] on div "Planned Maint [GEOGRAPHIC_DATA] ([GEOGRAPHIC_DATA]) No Crew No Crew No Crew No …" at bounding box center [538, 187] width 812 height 292
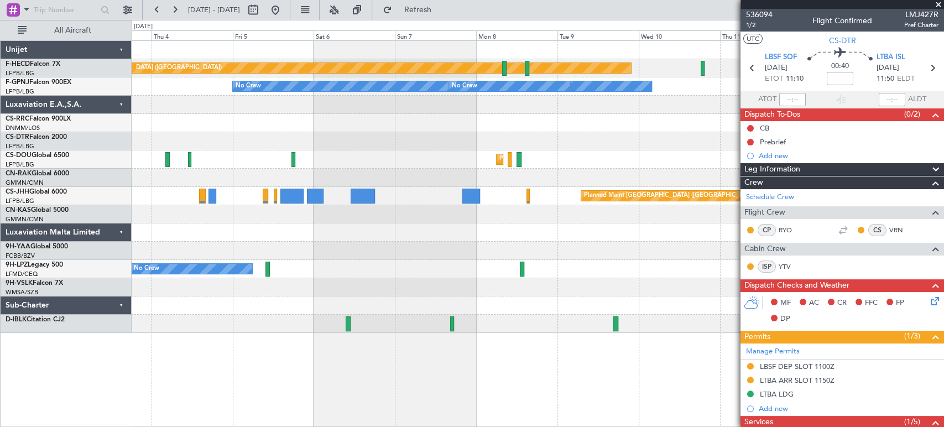
click at [624, 111] on div "Planned Maint [GEOGRAPHIC_DATA] ([GEOGRAPHIC_DATA]) No Crew No Crew No Crew No …" at bounding box center [538, 187] width 812 height 292
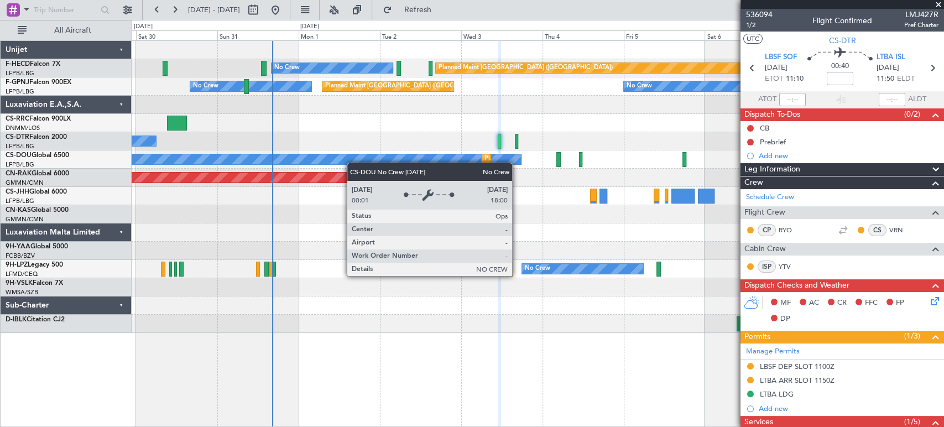
click at [394, 154] on div "Planned Maint [GEOGRAPHIC_DATA] ([GEOGRAPHIC_DATA]) No Crew Planned Maint [GEOG…" at bounding box center [538, 187] width 812 height 292
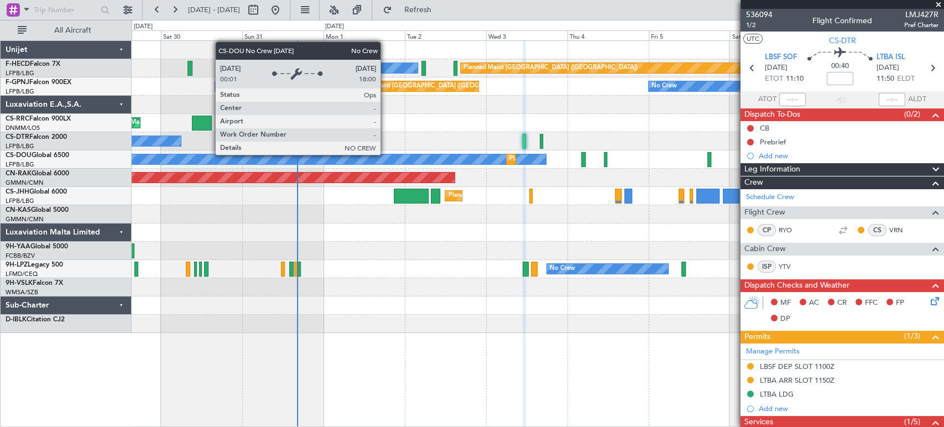
click at [355, 153] on div "No Crew Planned Maint [GEOGRAPHIC_DATA] ([GEOGRAPHIC_DATA]) Planned Maint [GEOG…" at bounding box center [538, 159] width 812 height 18
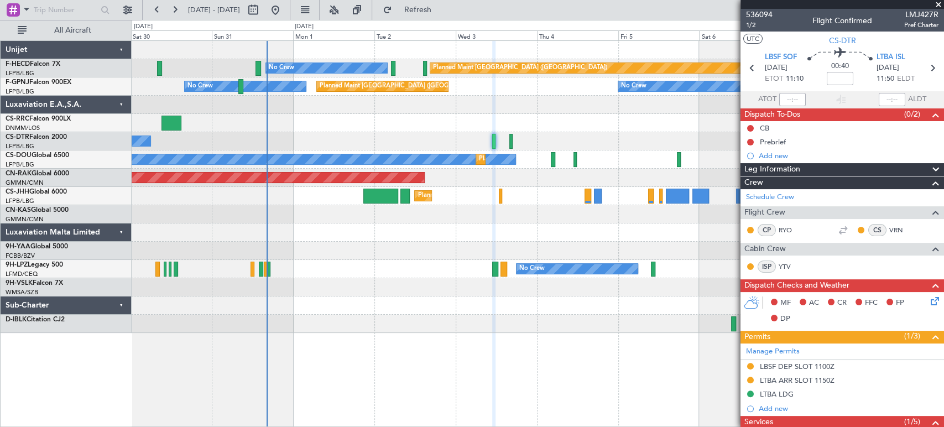
click at [279, 155] on div "Planned Maint [GEOGRAPHIC_DATA] ([GEOGRAPHIC_DATA]) No Crew Planned Maint [GEOG…" at bounding box center [538, 187] width 812 height 292
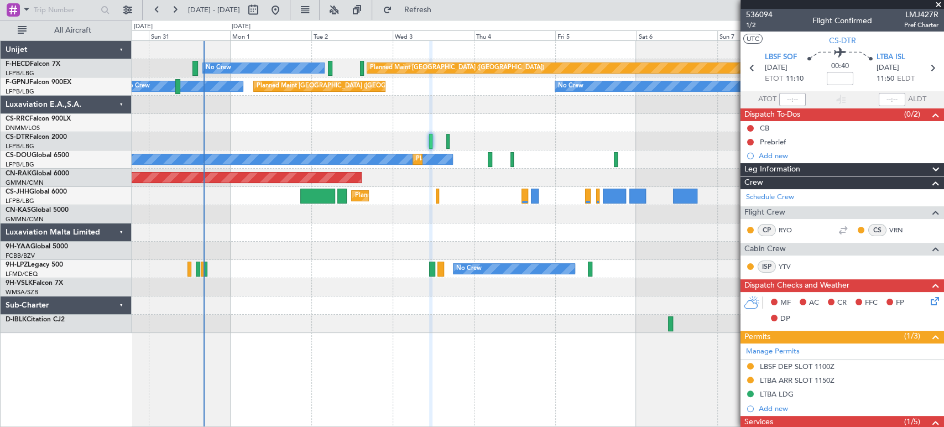
click at [345, 129] on div "Planned Maint [GEOGRAPHIC_DATA] ([GEOGRAPHIC_DATA]) No Crew Planned Maint [GEOG…" at bounding box center [538, 187] width 812 height 292
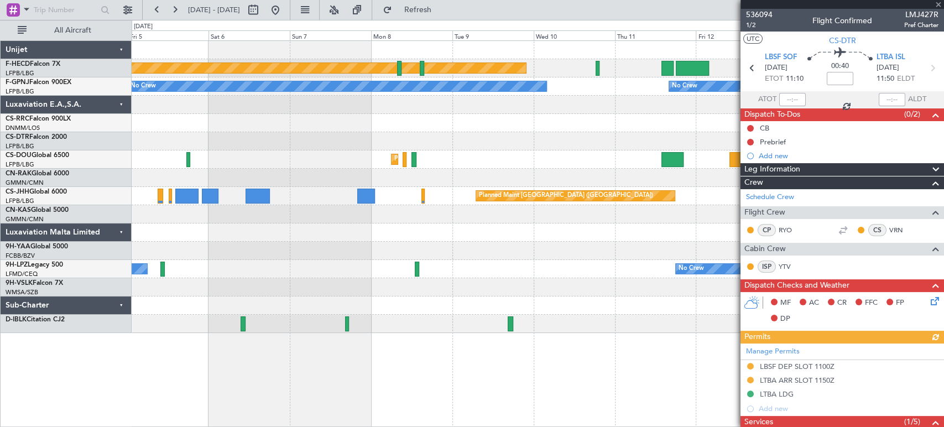
click at [62, 258] on div "Planned Maint [GEOGRAPHIC_DATA] ([GEOGRAPHIC_DATA]) No Crew No Crew No Crew No …" at bounding box center [472, 223] width 944 height 407
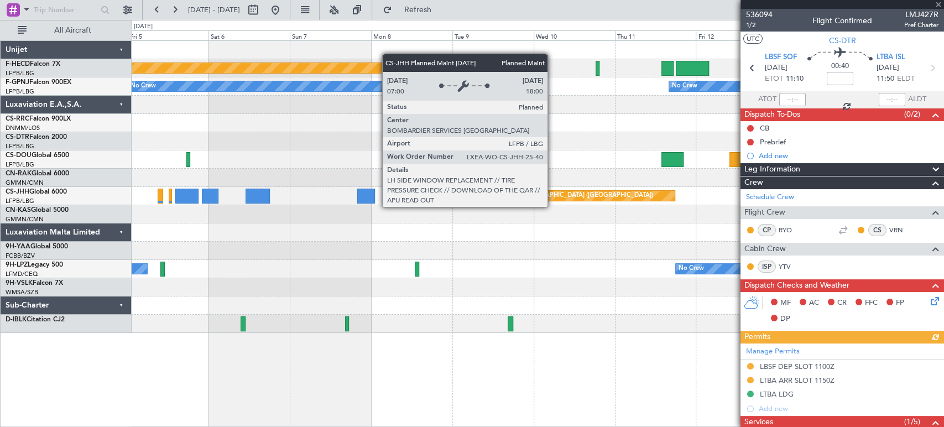
click at [218, 243] on div "Planned Maint [GEOGRAPHIC_DATA] ([GEOGRAPHIC_DATA]) No Crew No Crew No Crew No …" at bounding box center [538, 187] width 812 height 292
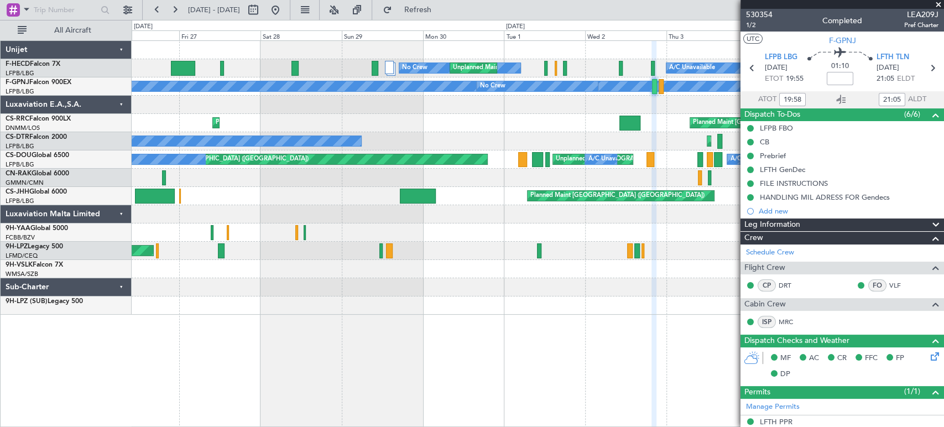
scroll to position [450, 0]
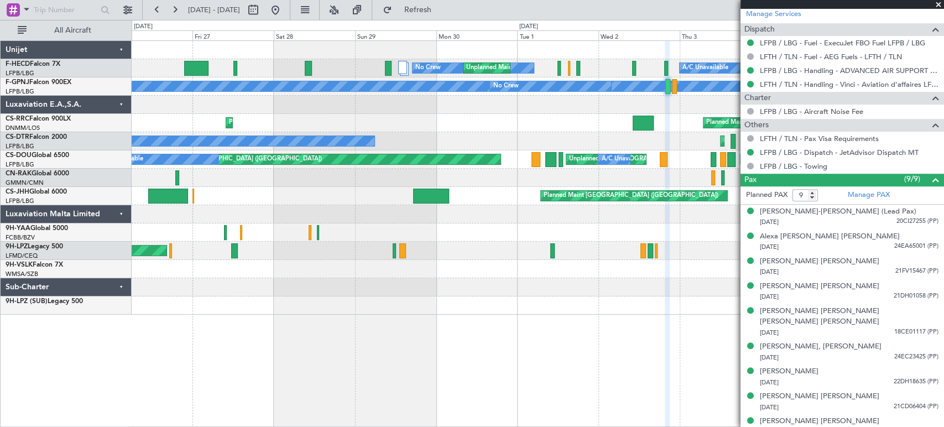
click at [500, 105] on div "No Crew A/C Unavailable Unplanned Maint Paris (Le Bourget) Planned Maint Paris …" at bounding box center [538, 178] width 812 height 274
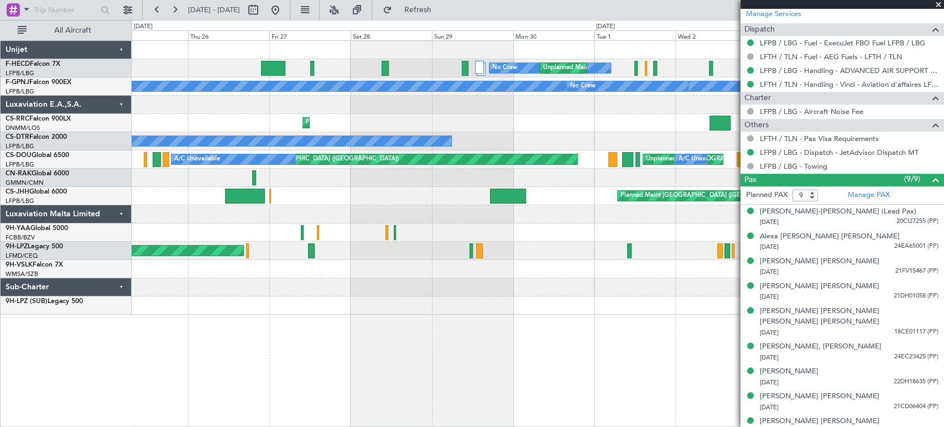
click at [195, 129] on div "No Crew A/C Unavailable Unplanned Maint Paris (Le Bourget) Planned Maint Paris …" at bounding box center [538, 178] width 812 height 274
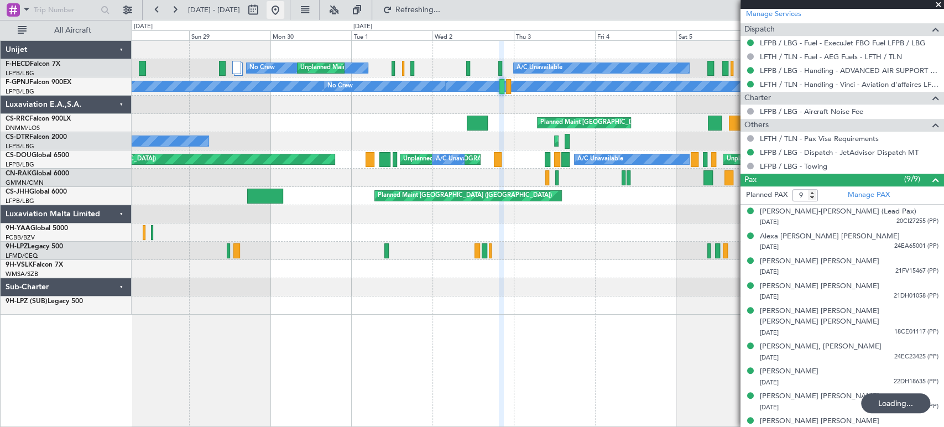
click at [284, 5] on button at bounding box center [276, 10] width 18 height 18
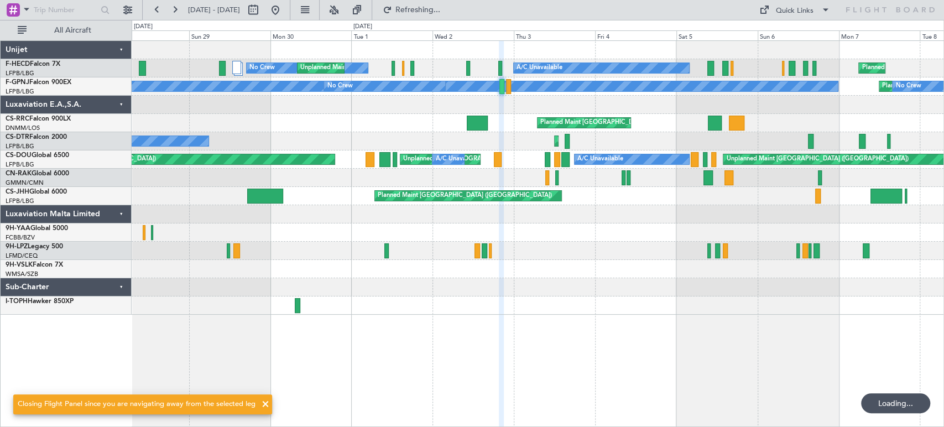
scroll to position [0, 0]
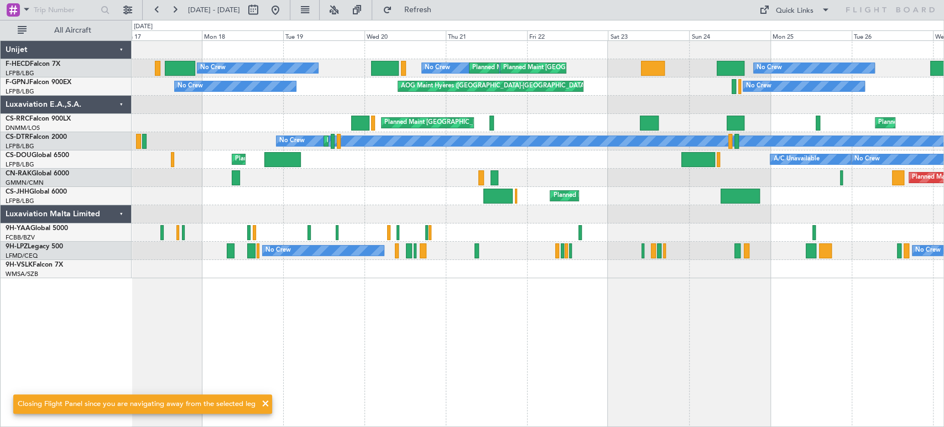
click at [611, 89] on div "No Crew No Crew Planned Maint Paris (Le Bourget) Planned Maint Paris (Le Bourge…" at bounding box center [538, 159] width 812 height 237
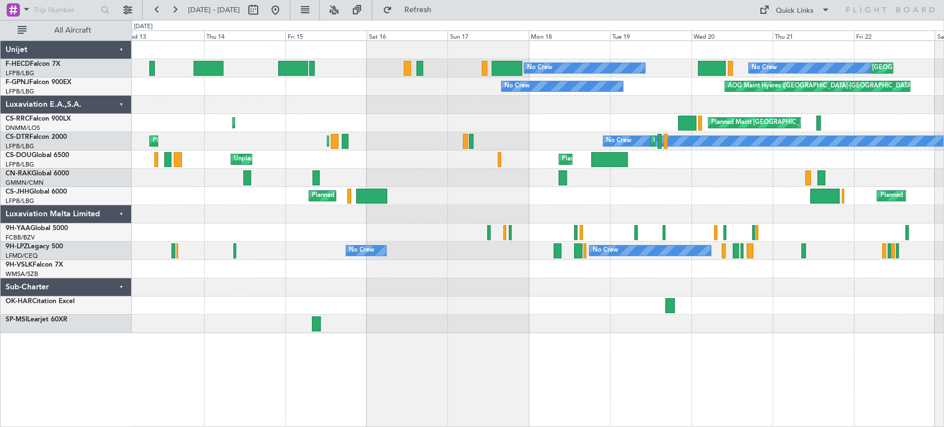
click at [274, 144] on div "No Crew Planned Maint Paris (Le Bourget) Planned Maint Sofia Planned Maint Sofia" at bounding box center [538, 141] width 812 height 18
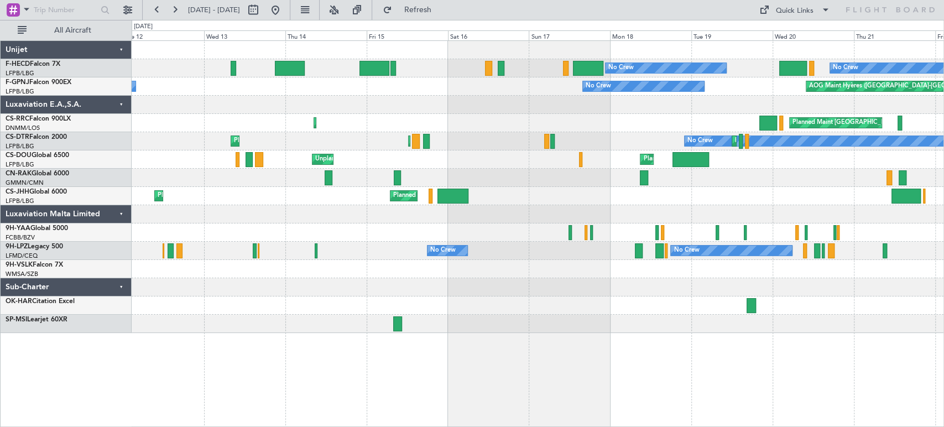
click at [310, 139] on div "No Crew Planned Maint Paris (Le Bourget) Planned Maint Sofia Planned Maint Sofi…" at bounding box center [538, 141] width 812 height 18
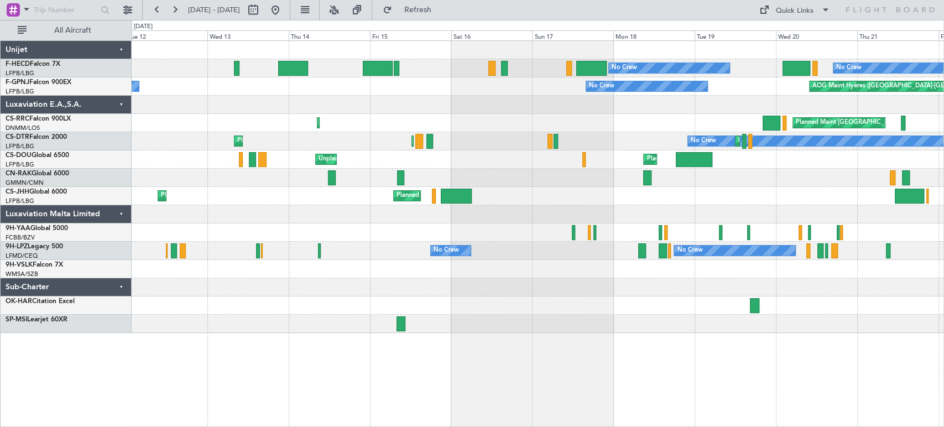
click at [342, 136] on div "No Crew Planned Maint Paris (Le Bourget) Planned Maint Sofia Planned Maint Sofi…" at bounding box center [538, 141] width 812 height 18
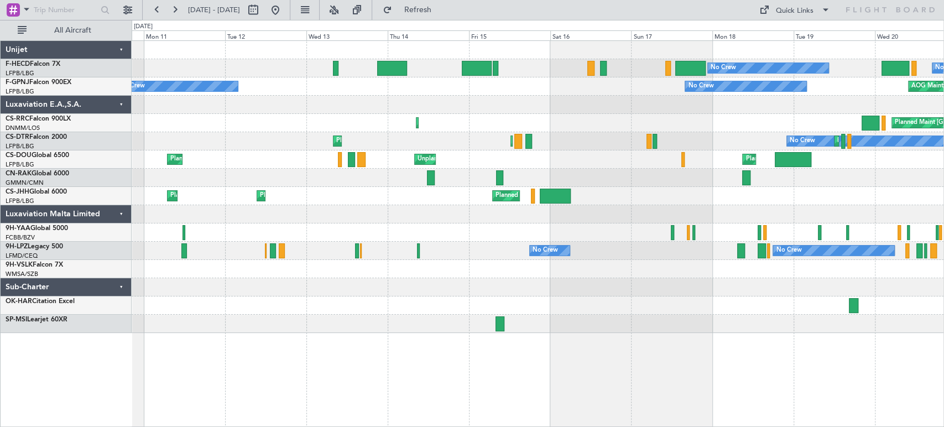
click at [307, 134] on div "No Crew Planned Maint Paris (Le Bourget) Planned Maint Sofia Planned Maint Sofi…" at bounding box center [538, 141] width 812 height 18
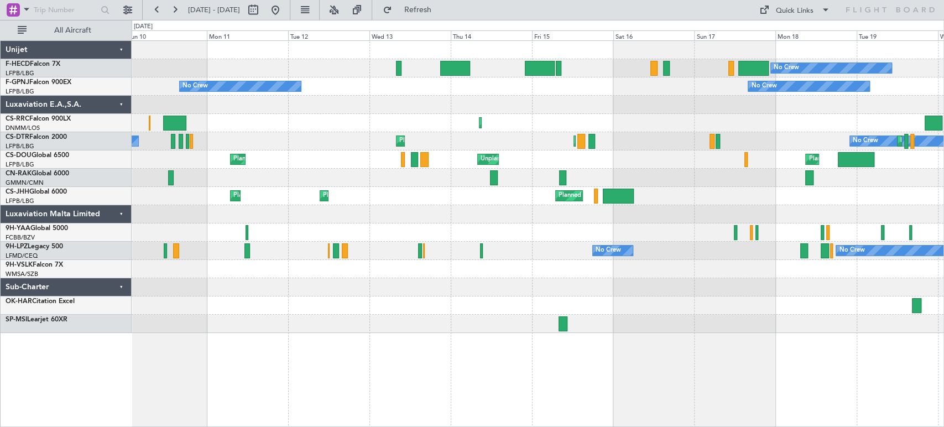
click at [301, 140] on div "No Crew Planned Maint Paris (Le Bourget) Planned Maint Sofia Planned Maint Sofi…" at bounding box center [538, 141] width 812 height 18
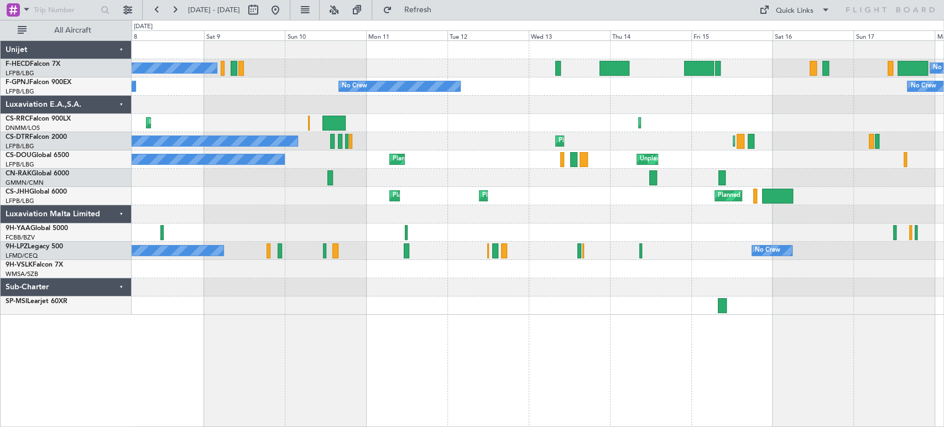
click at [376, 116] on div "Planned Maint Lagos (Murtala Muhammed) Planned Maint Larnaca (Larnaca Intl) Pla…" at bounding box center [538, 123] width 812 height 18
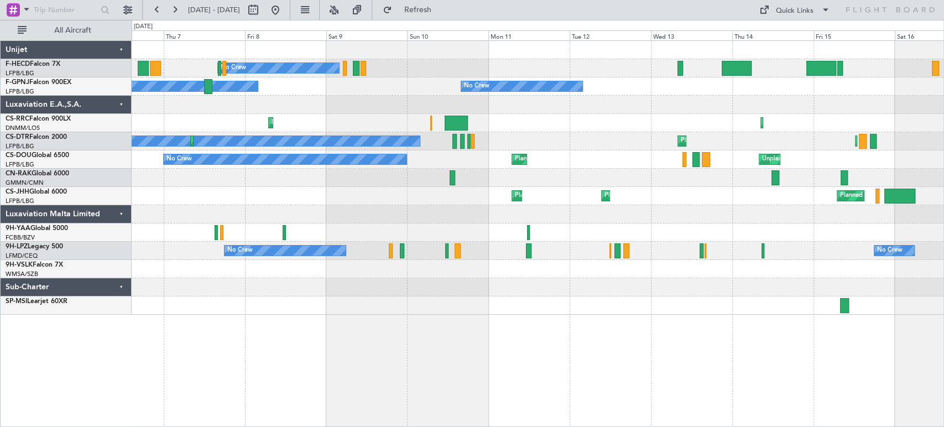
click at [377, 116] on div "Planned Maint Lagos (Murtala Muhammed) Planned Maint Larnaca (Larnaca Intl)" at bounding box center [538, 123] width 812 height 18
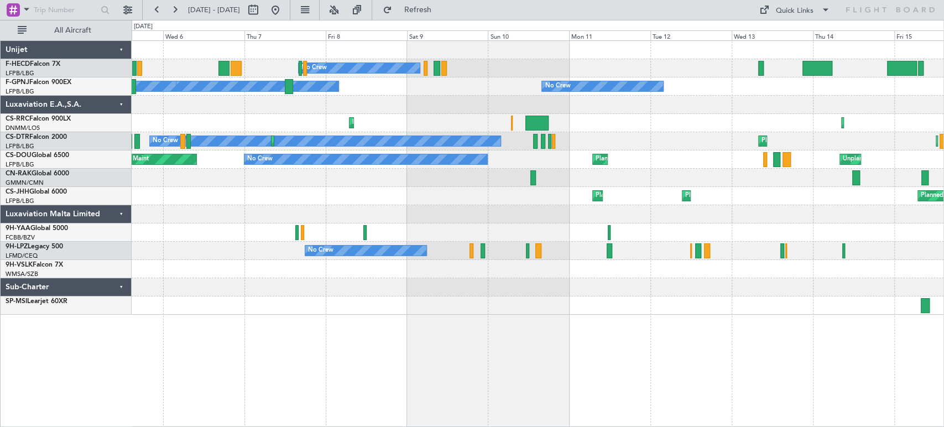
click at [418, 111] on div "No Crew No Crew No Crew No Crew No Crew No Crew Planned Maint Lagos (Murtala Mu…" at bounding box center [538, 178] width 812 height 274
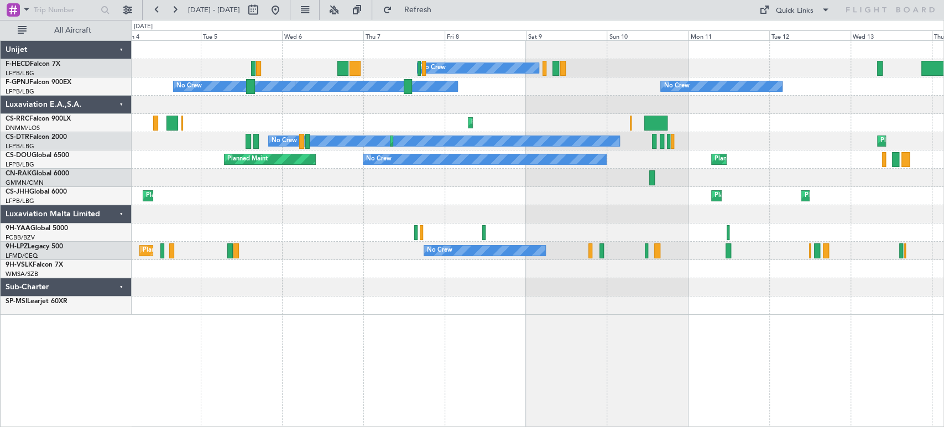
click at [351, 121] on div "Planned Maint Larnaca (Larnaca Intl) Planned Maint Lagos (Murtala Muhammed)" at bounding box center [538, 123] width 812 height 18
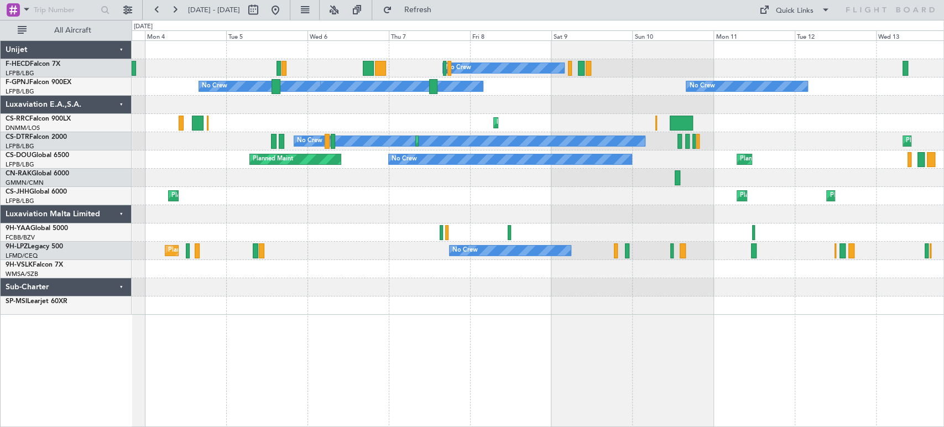
click at [376, 114] on div "Planned Maint Larnaca (Larnaca Intl) Planned Maint Lagos (Murtala Muhammed)" at bounding box center [538, 123] width 812 height 18
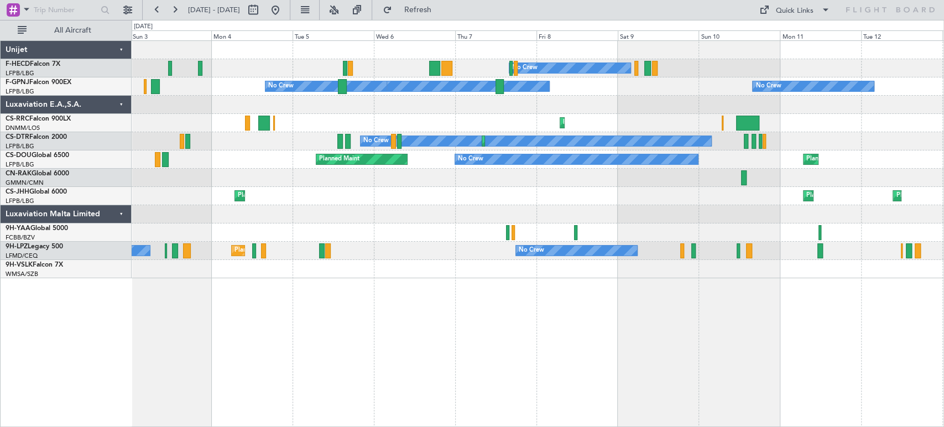
click at [290, 12] on fb-range-datepicker "03 Aug 2025 - 13 Aug 2025" at bounding box center [216, 10] width 148 height 20
click at [284, 13] on button at bounding box center [276, 10] width 18 height 18
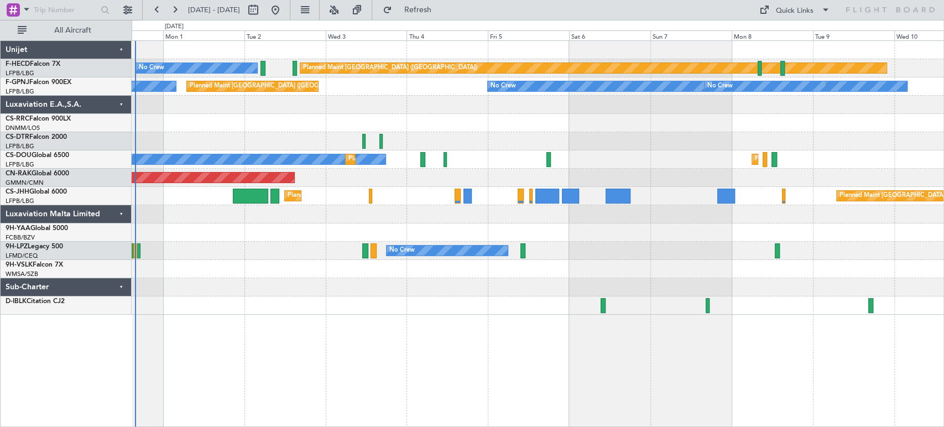
click at [262, 165] on div "No Crew Planned Maint [GEOGRAPHIC_DATA] ([GEOGRAPHIC_DATA]) Planned Maint [GEOG…" at bounding box center [538, 159] width 812 height 18
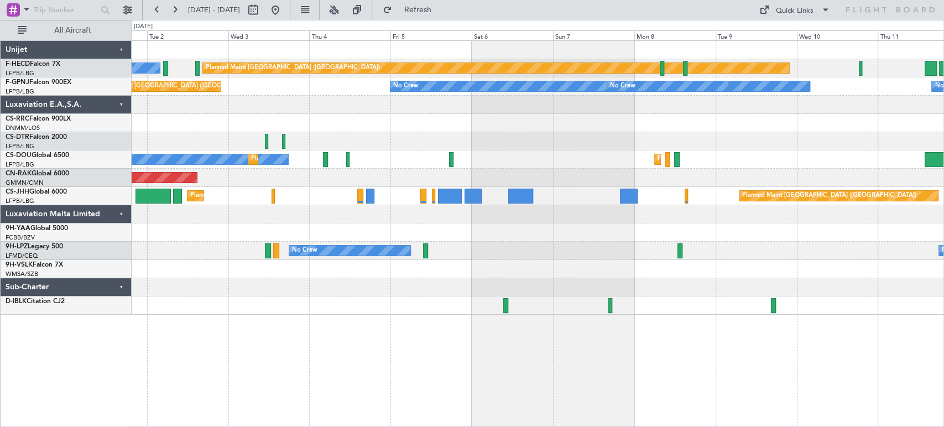
click at [406, 117] on div "Planned Maint Paris (Le Bourget) No Crew Planned Maint Paris (Le Bourget) No Cr…" at bounding box center [538, 178] width 812 height 274
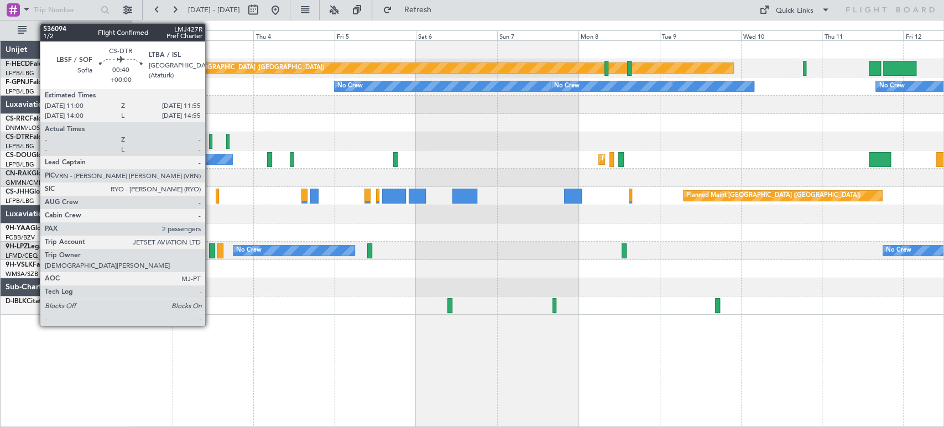
click at [210, 138] on div at bounding box center [210, 141] width 3 height 15
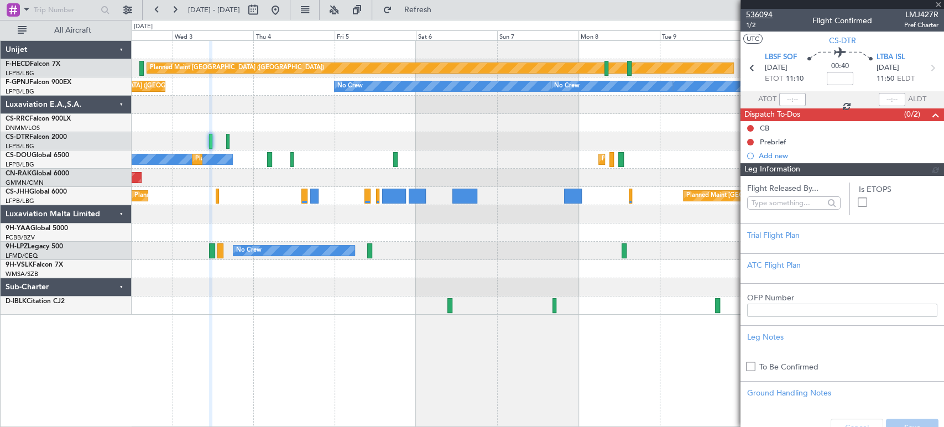
click at [762, 9] on span "536094" at bounding box center [759, 15] width 27 height 12
